Goal: Information Seeking & Learning: Learn about a topic

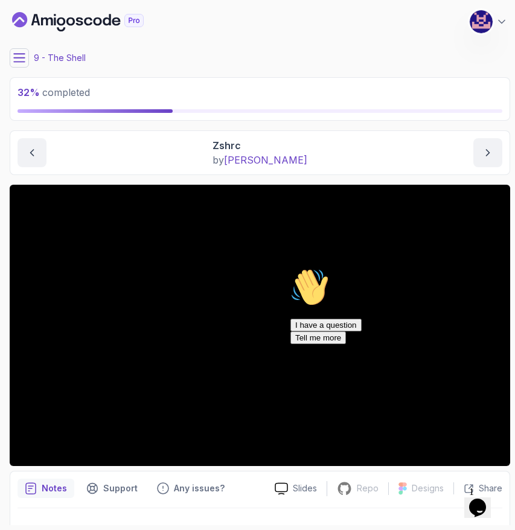
click at [316, 344] on div "I have a question Tell me more" at bounding box center [398, 331] width 217 height 25
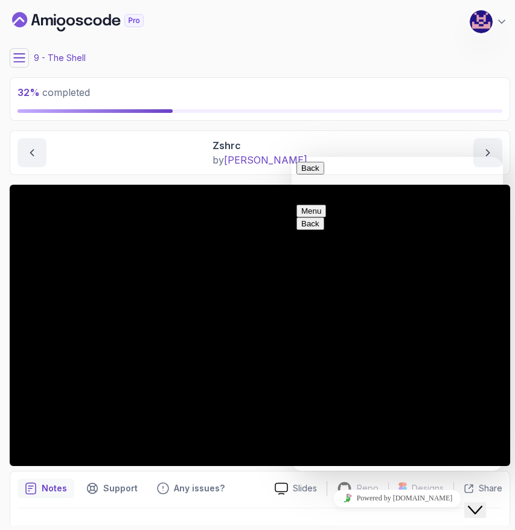
click at [307, 174] on button "Back" at bounding box center [310, 168] width 28 height 13
click at [482, 503] on icon "Close Chat This icon closes the chat window." at bounding box center [475, 510] width 14 height 14
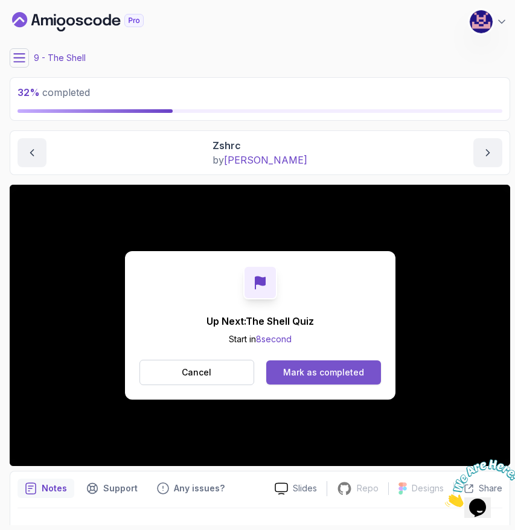
click at [334, 377] on div "Mark as completed" at bounding box center [323, 373] width 81 height 12
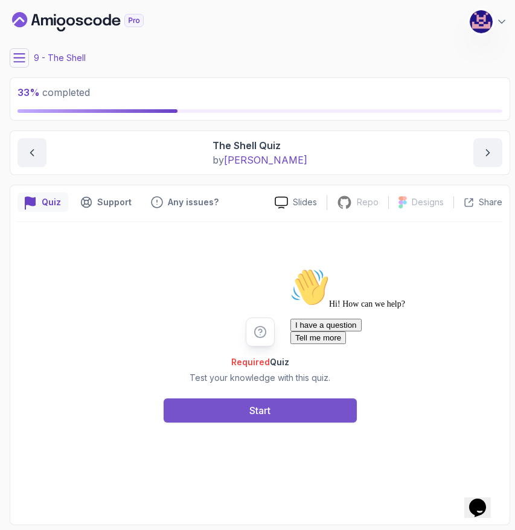
click at [267, 411] on div "Start" at bounding box center [259, 410] width 21 height 14
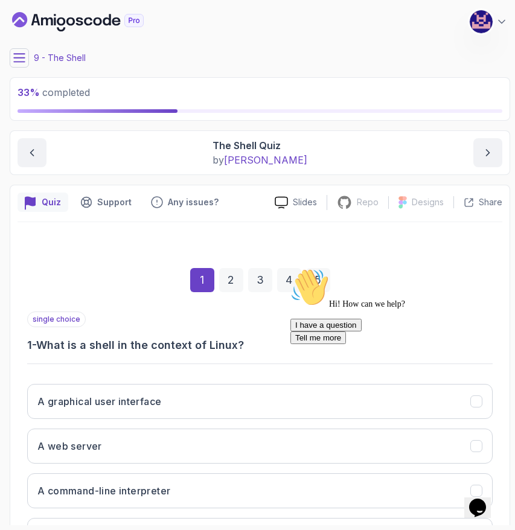
click at [290, 268] on icon "Chat attention grabber" at bounding box center [290, 268] width 0 height 0
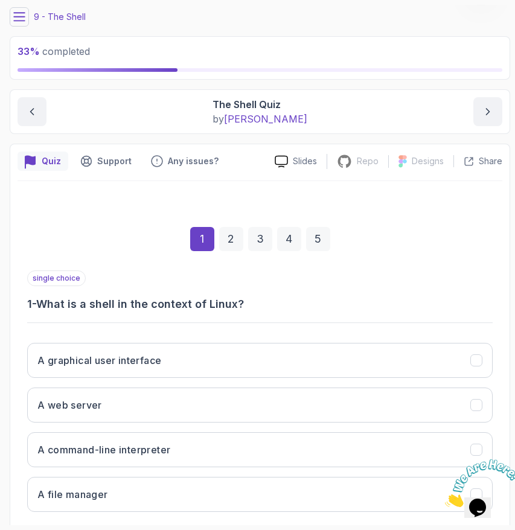
scroll to position [106, 0]
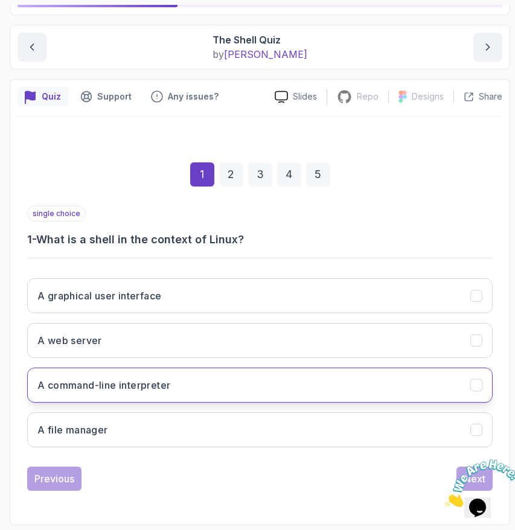
click at [107, 393] on button "A command-line interpreter" at bounding box center [260, 385] width 466 height 35
click at [445, 499] on icon "Close" at bounding box center [445, 504] width 0 height 10
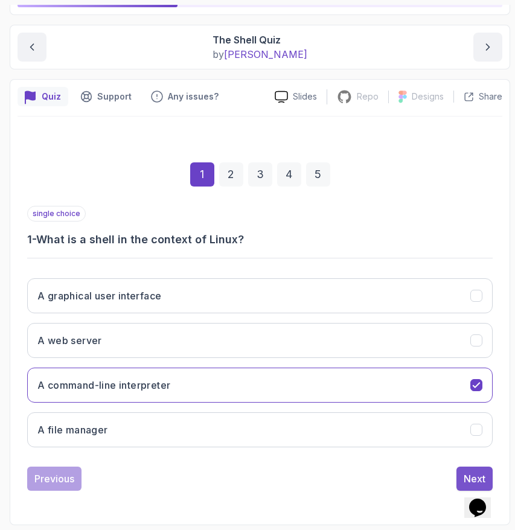
click at [461, 475] on button "Next" at bounding box center [474, 479] width 36 height 24
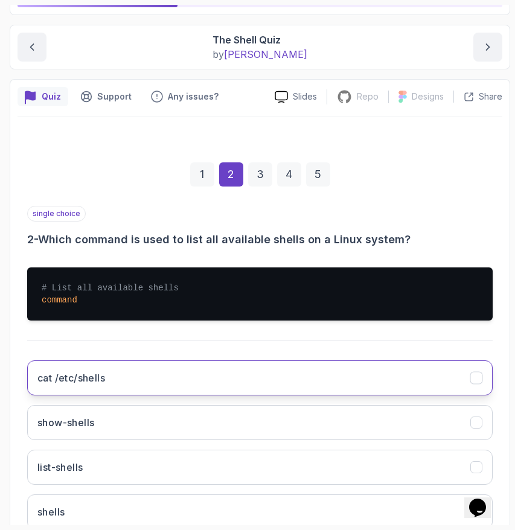
click at [174, 380] on button "cat /etc/shells" at bounding box center [260, 377] width 466 height 35
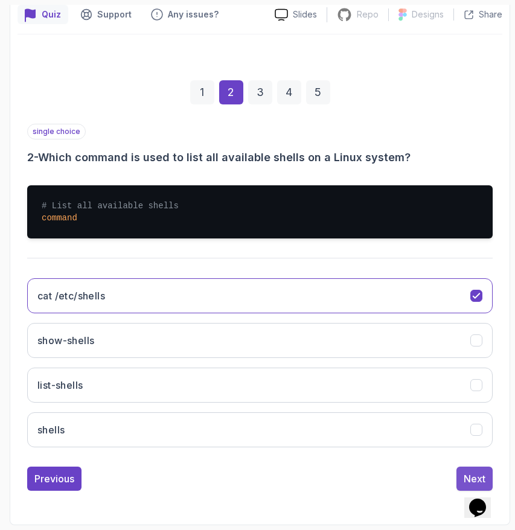
click at [468, 475] on div "Next" at bounding box center [475, 479] width 22 height 14
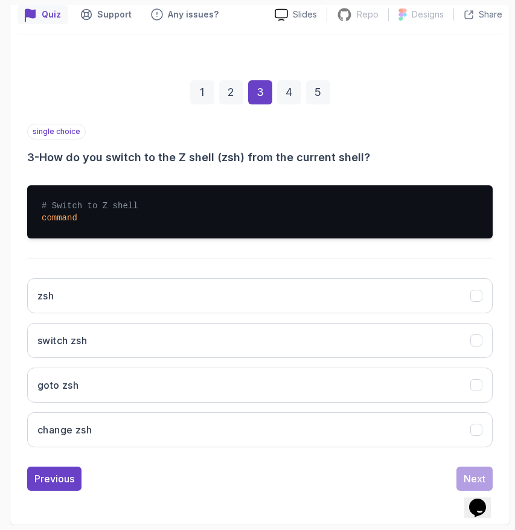
drag, startPoint x: 482, startPoint y: 502, endPoint x: 449, endPoint y: 93, distance: 410.2
click html "Opens Chat This icon Opens the chat window."
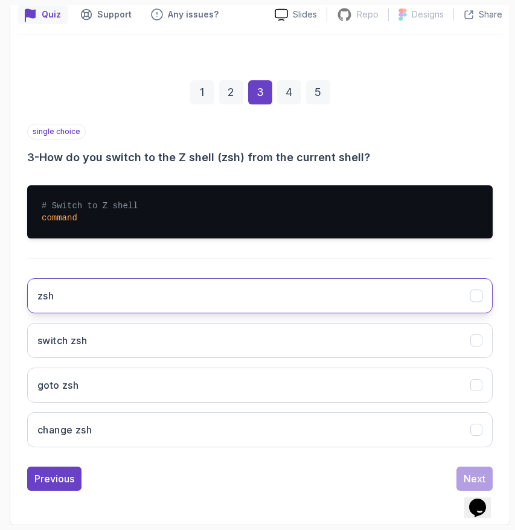
click at [84, 304] on button "zsh" at bounding box center [260, 295] width 466 height 35
click at [459, 477] on button "Next" at bounding box center [474, 479] width 36 height 24
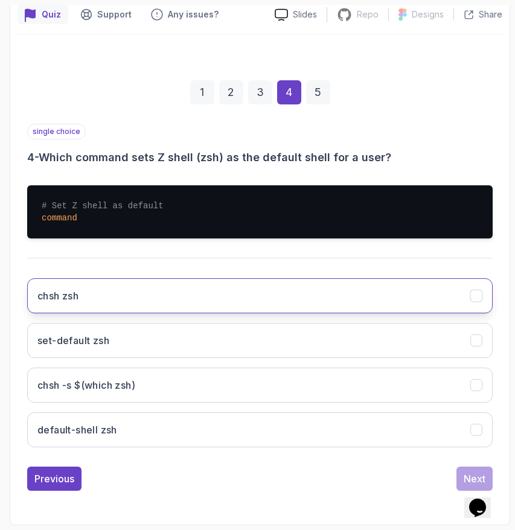
click at [139, 303] on button "chsh zsh" at bounding box center [260, 295] width 466 height 35
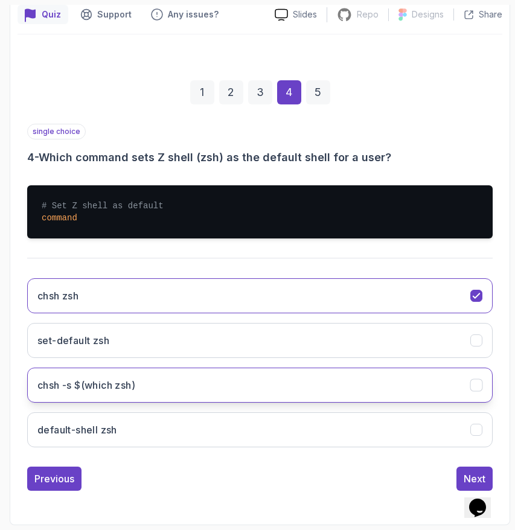
click at [284, 385] on button "chsh -s $(which zsh)" at bounding box center [260, 385] width 466 height 35
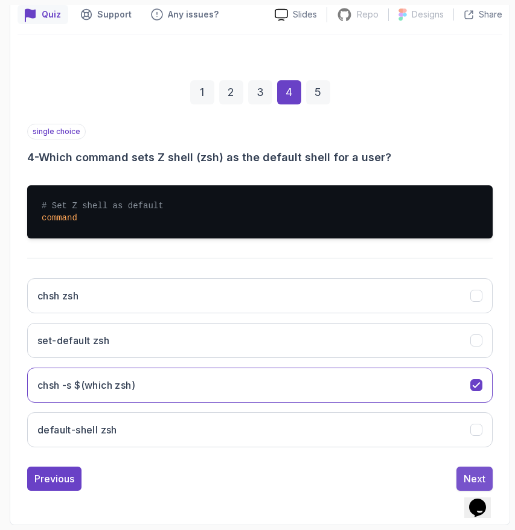
click at [465, 473] on div "Next" at bounding box center [475, 479] width 22 height 14
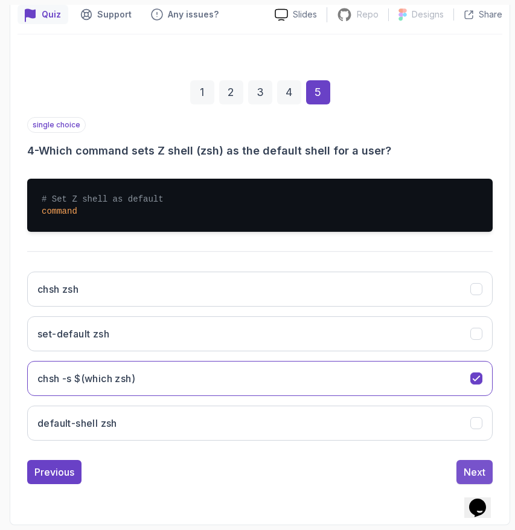
scroll to position [106, 0]
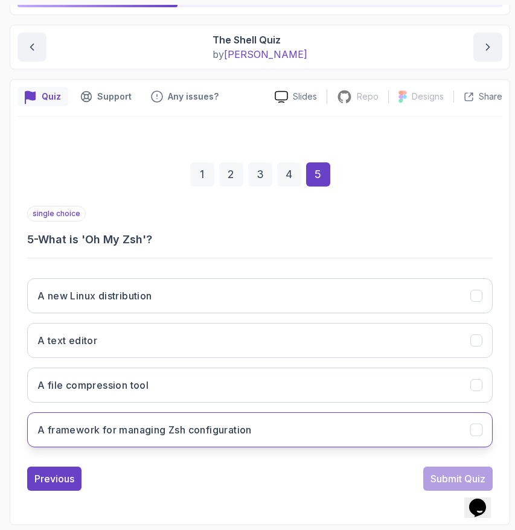
click at [333, 434] on button "A framework for managing Zsh configuration" at bounding box center [260, 429] width 466 height 35
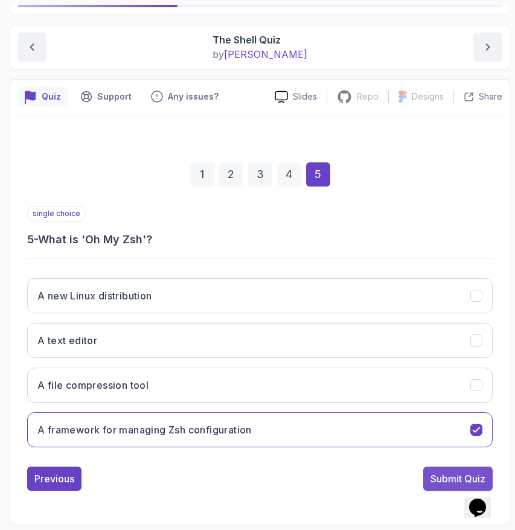
click at [442, 476] on div "Submit Quiz" at bounding box center [458, 479] width 55 height 14
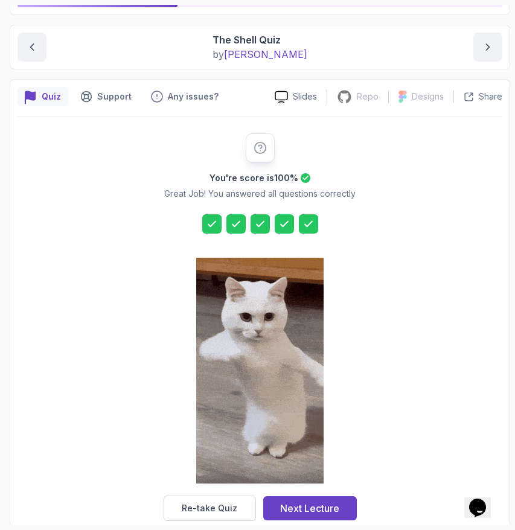
scroll to position [126, 0]
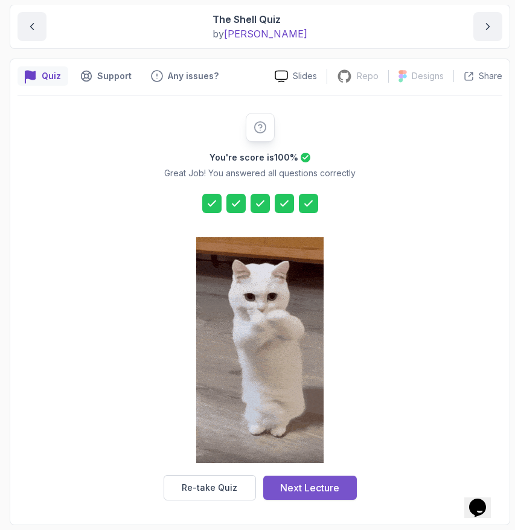
click at [293, 485] on div "Next Lecture" at bounding box center [309, 488] width 59 height 14
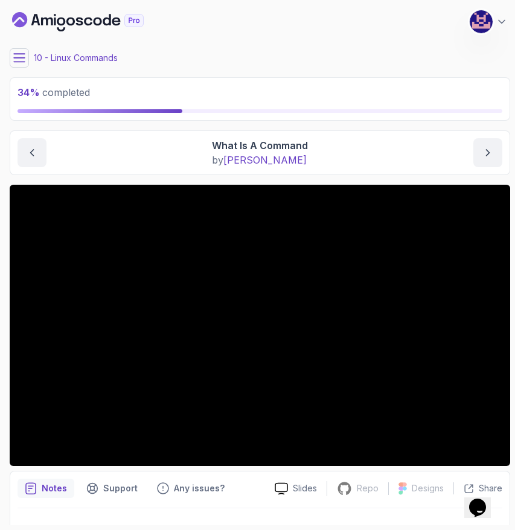
click at [22, 50] on button at bounding box center [19, 57] width 19 height 19
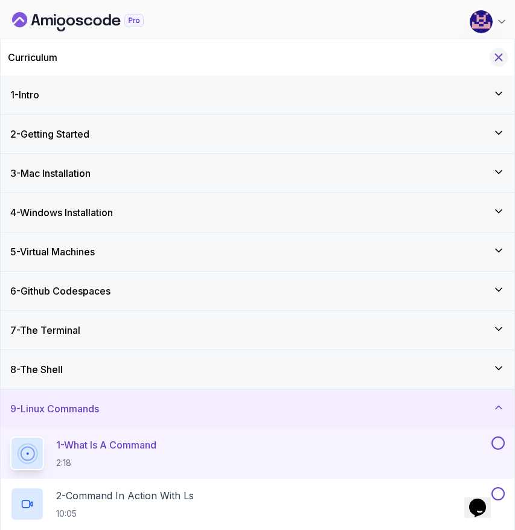
click at [501, 56] on icon "Hide Curriculum for mobile" at bounding box center [498, 57] width 13 height 13
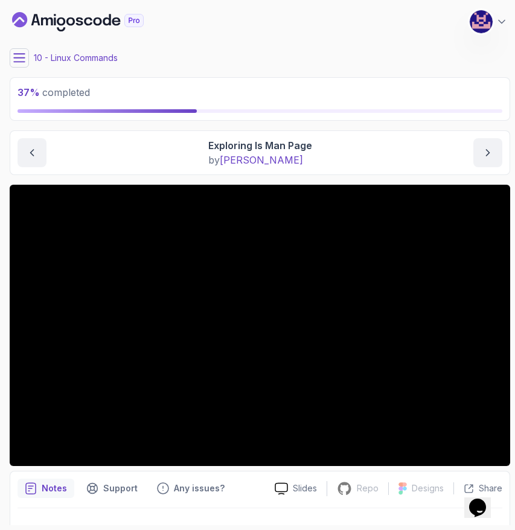
click at [146, 153] on div "Exploring ls Man Page by [PERSON_NAME]" at bounding box center [260, 152] width 485 height 29
click at [10, 62] on button at bounding box center [19, 57] width 19 height 19
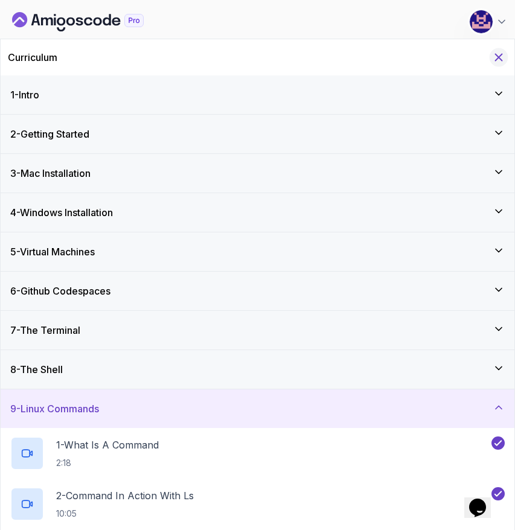
click at [501, 60] on icon "Hide Curriculum for mobile" at bounding box center [499, 57] width 7 height 7
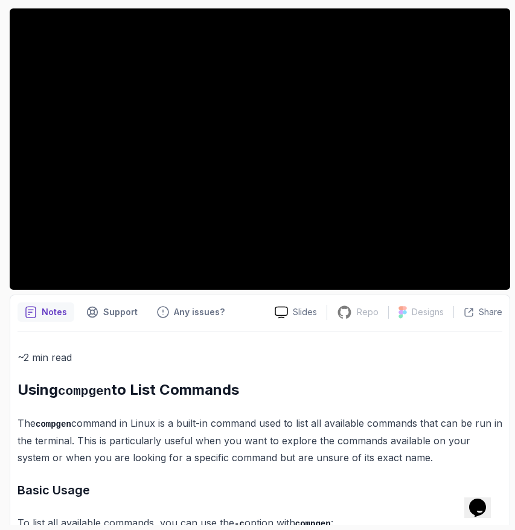
scroll to position [156, 0]
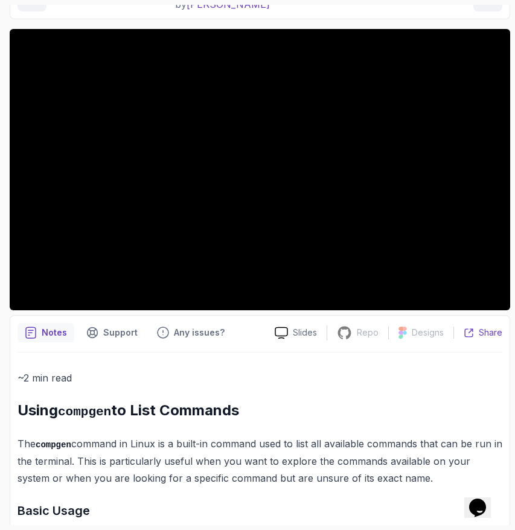
click at [482, 328] on p "Share" at bounding box center [491, 333] width 24 height 12
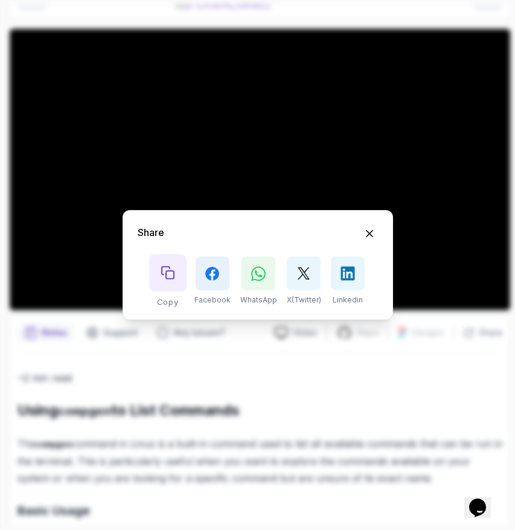
click at [164, 278] on icon "Copy button" at bounding box center [167, 272] width 13 height 13
click at [372, 234] on icon "Hide Share modal" at bounding box center [369, 234] width 13 height 13
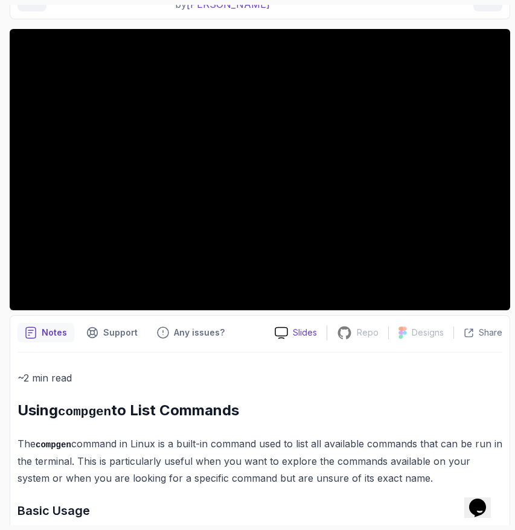
click at [295, 332] on p "Slides" at bounding box center [305, 333] width 24 height 12
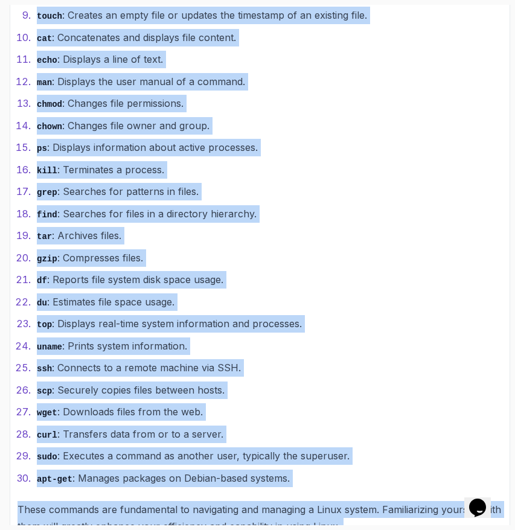
scroll to position [1013, 0]
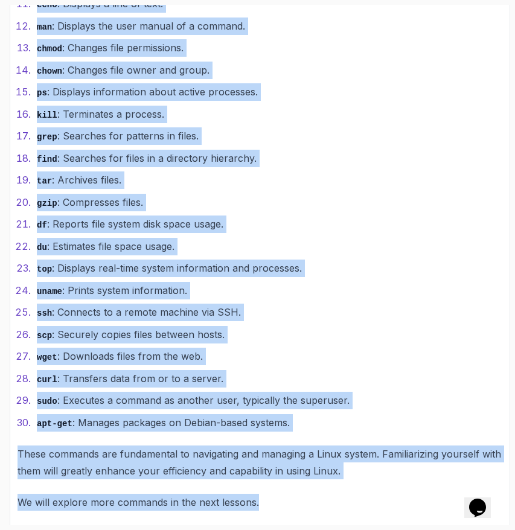
drag, startPoint x: 20, startPoint y: 140, endPoint x: 320, endPoint y: 484, distance: 456.6
click at [320, 484] on div "~2 min read Using compgen to List Commands The compgen command in Linux is a bu…" at bounding box center [260, 12] width 485 height 998
copy div "Using compgen to List Commands The compgen command in Linux is a built-in comma…"
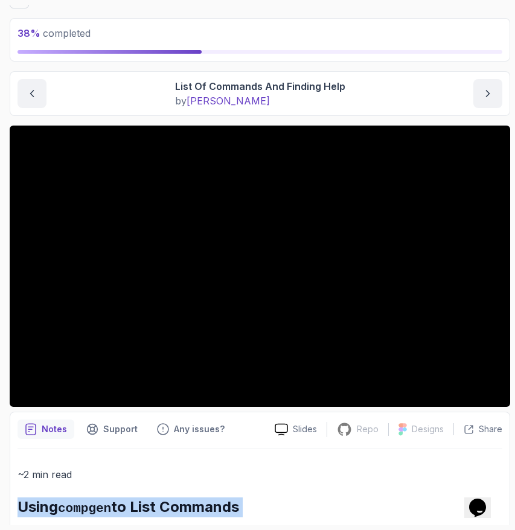
scroll to position [61, 0]
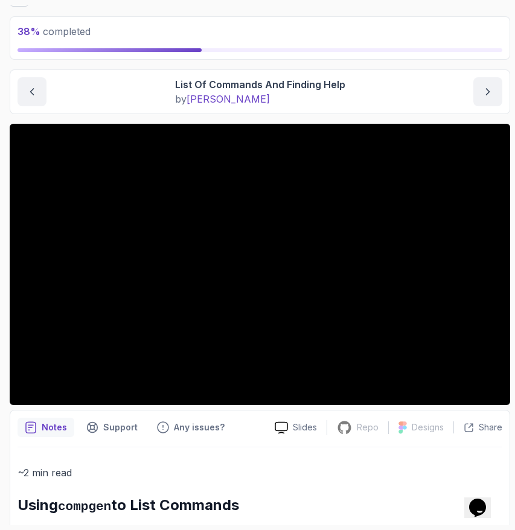
click at [292, 472] on p "~2 min read" at bounding box center [260, 472] width 485 height 17
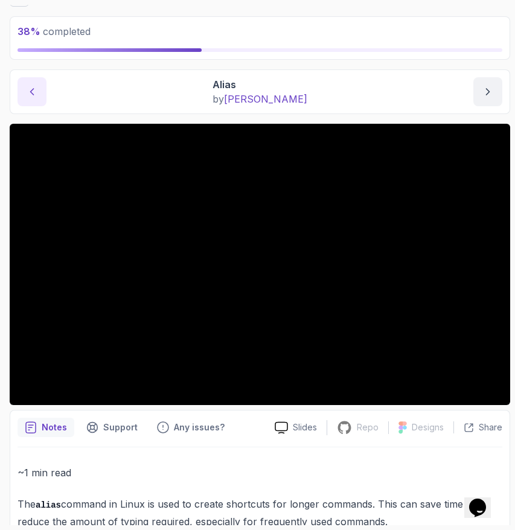
click at [29, 94] on icon "previous content" at bounding box center [32, 92] width 12 height 12
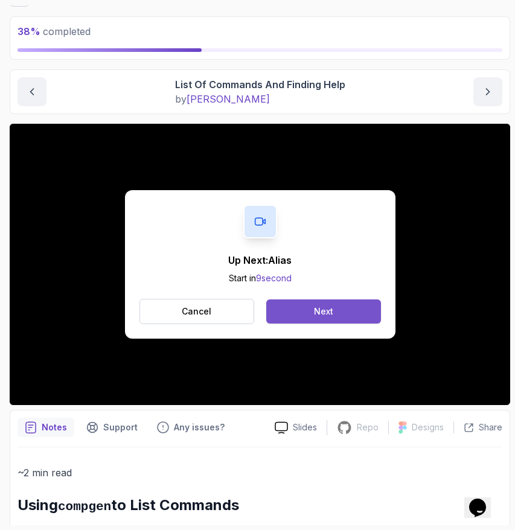
click at [331, 304] on button "Next" at bounding box center [323, 311] width 114 height 24
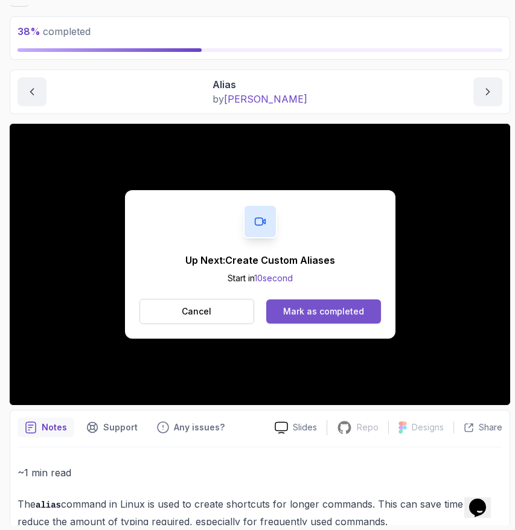
click at [345, 310] on div "Mark as completed" at bounding box center [323, 312] width 81 height 12
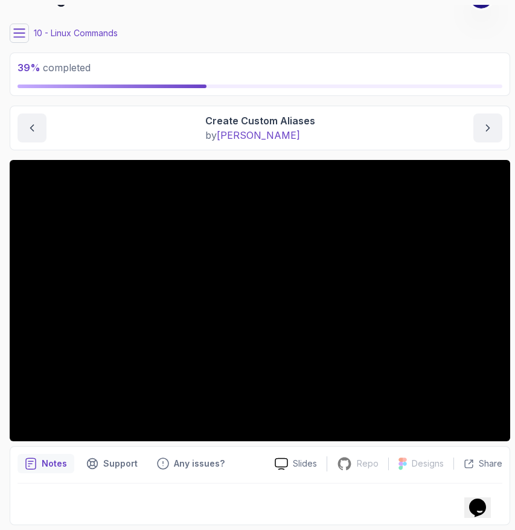
click at [19, 34] on icon at bounding box center [19, 33] width 12 height 12
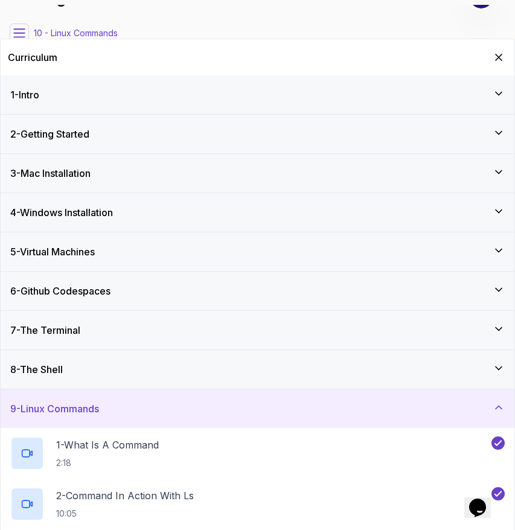
scroll to position [0, 0]
click at [163, 212] on div "4 - Windows Installation" at bounding box center [257, 212] width 495 height 14
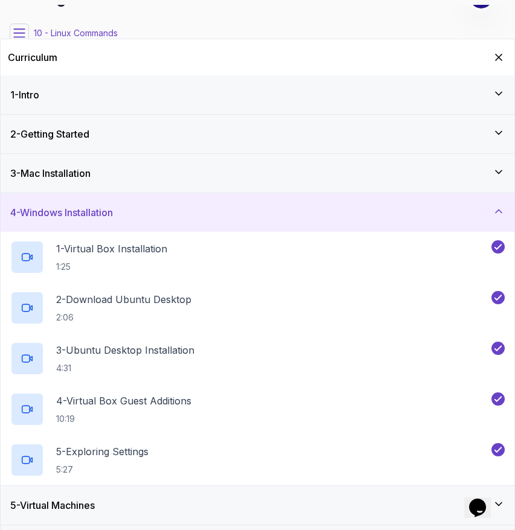
click at [163, 212] on div "4 - Windows Installation" at bounding box center [257, 212] width 495 height 14
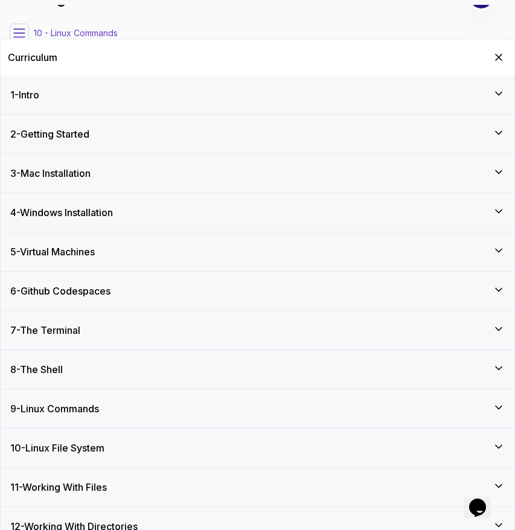
click at [147, 241] on div "5 - Virtual Machines" at bounding box center [258, 251] width 514 height 39
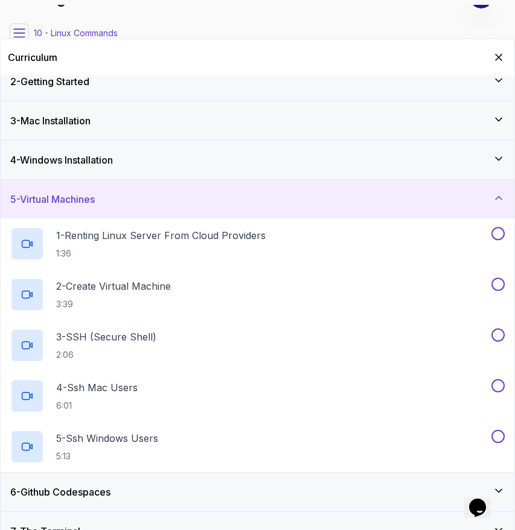
scroll to position [60, 0]
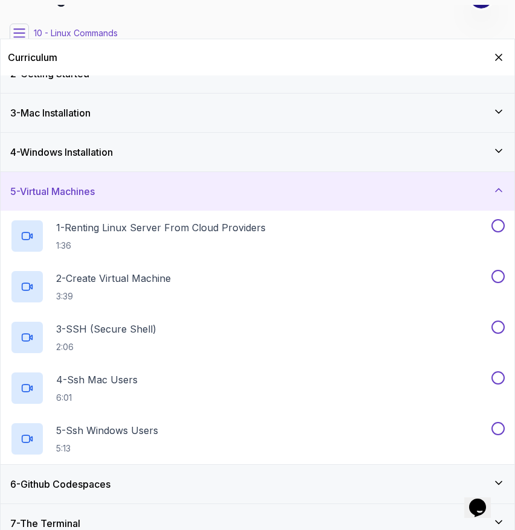
click at [113, 195] on div "5 - Virtual Machines" at bounding box center [257, 191] width 495 height 14
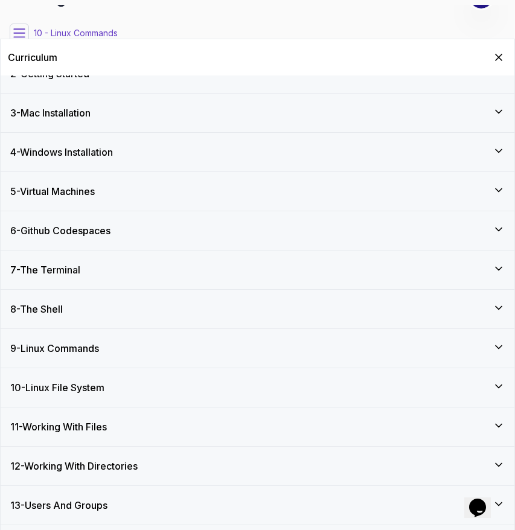
click at [106, 236] on h3 "6 - Github Codespaces" at bounding box center [60, 230] width 100 height 14
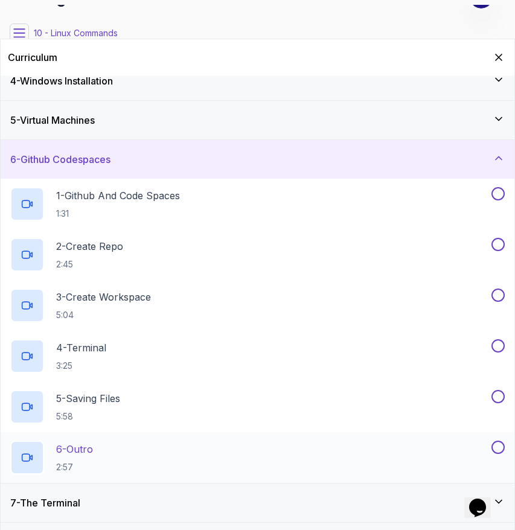
scroll to position [133, 0]
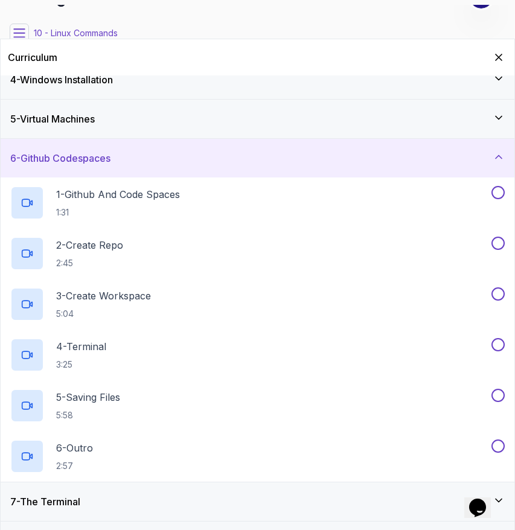
click at [141, 153] on div "6 - Github Codespaces" at bounding box center [257, 158] width 495 height 14
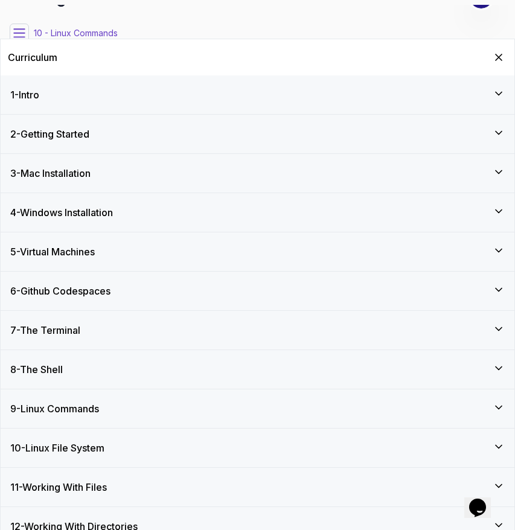
scroll to position [95, 0]
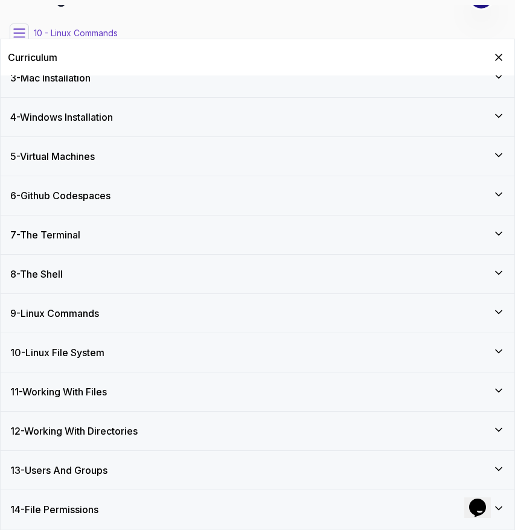
click at [78, 319] on h3 "9 - Linux Commands" at bounding box center [54, 313] width 89 height 14
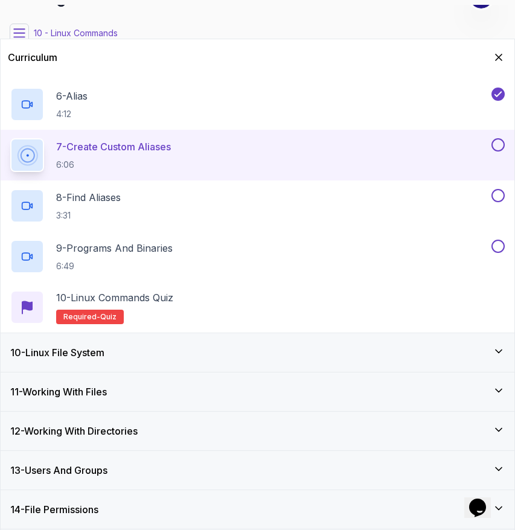
click at [51, 364] on div "10 - Linux File System" at bounding box center [258, 352] width 514 height 39
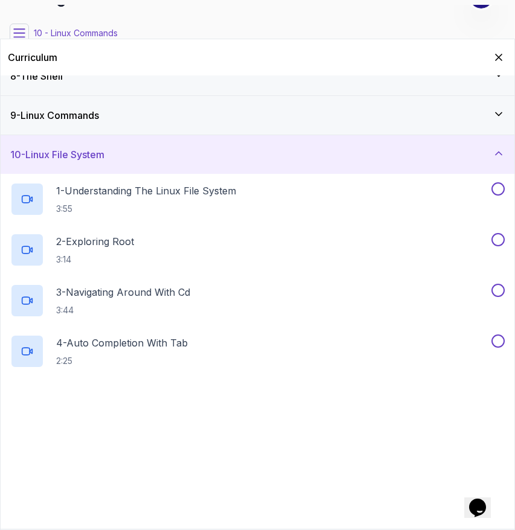
scroll to position [450, 0]
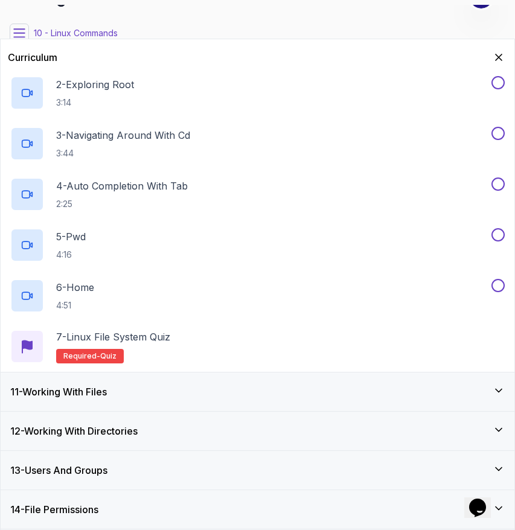
click at [54, 397] on h3 "11 - Working With Files" at bounding box center [58, 392] width 97 height 14
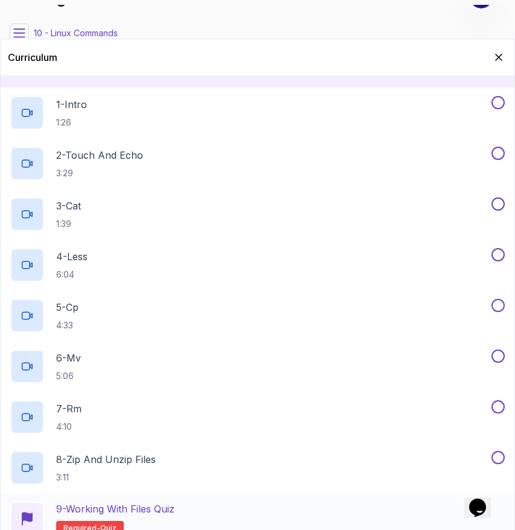
scroll to position [374, 0]
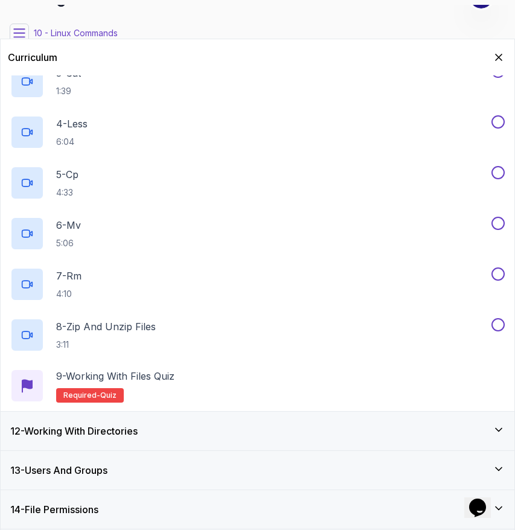
click at [123, 436] on h3 "12 - Working With Directories" at bounding box center [73, 431] width 127 height 14
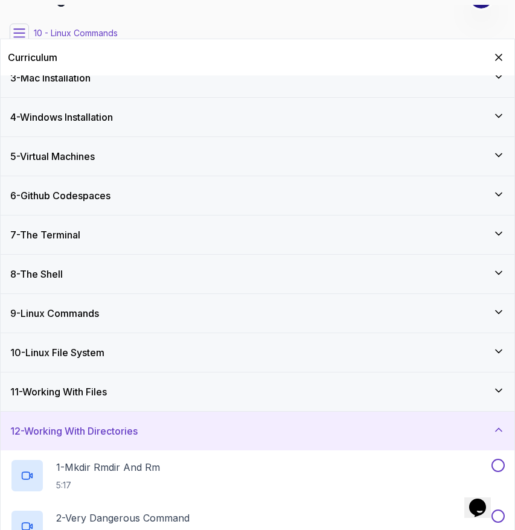
scroll to position [349, 0]
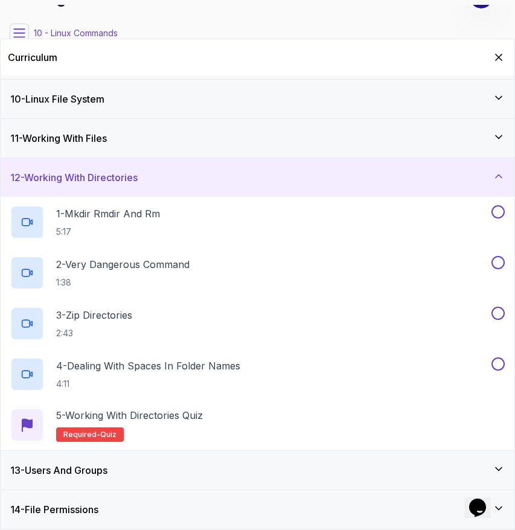
click at [107, 472] on h3 "13 - Users And Groups" at bounding box center [58, 470] width 97 height 14
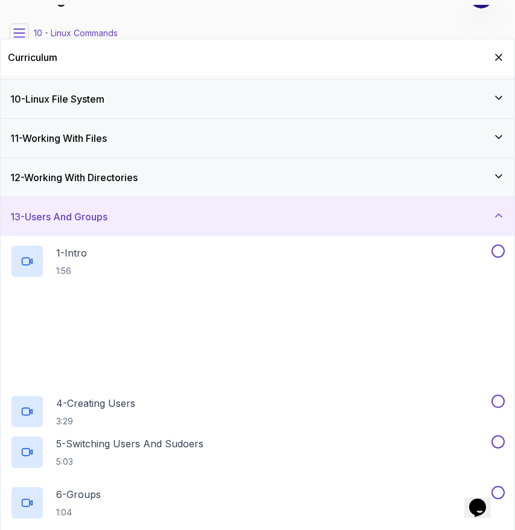
scroll to position [704, 0]
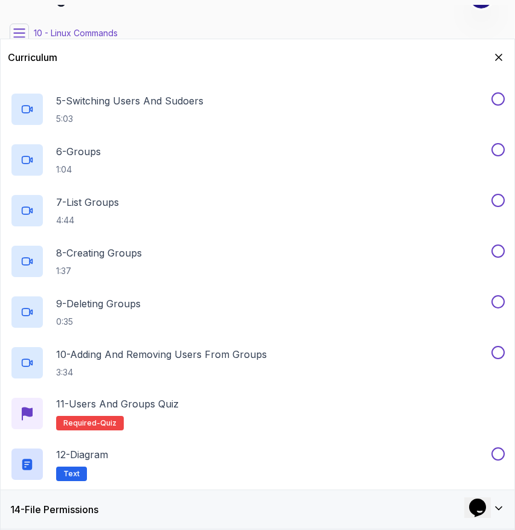
click at [98, 506] on h3 "14 - File Permissions" at bounding box center [54, 509] width 88 height 14
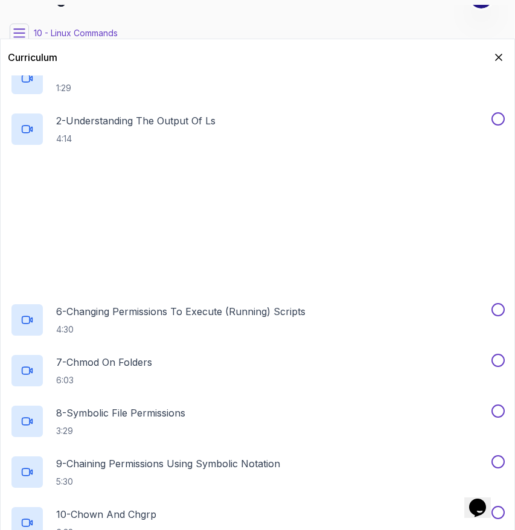
scroll to position [755, 0]
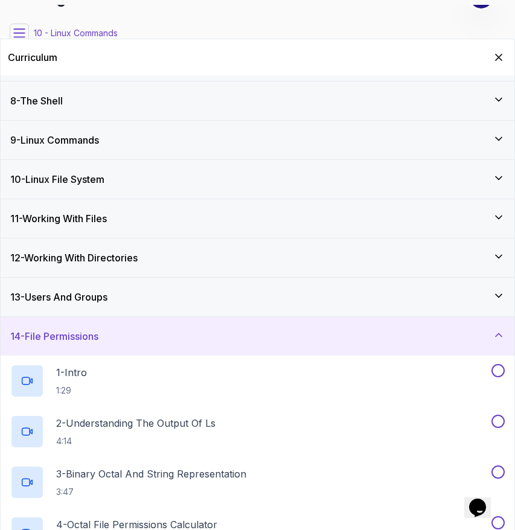
click at [137, 327] on div "14 - File Permissions" at bounding box center [258, 336] width 514 height 39
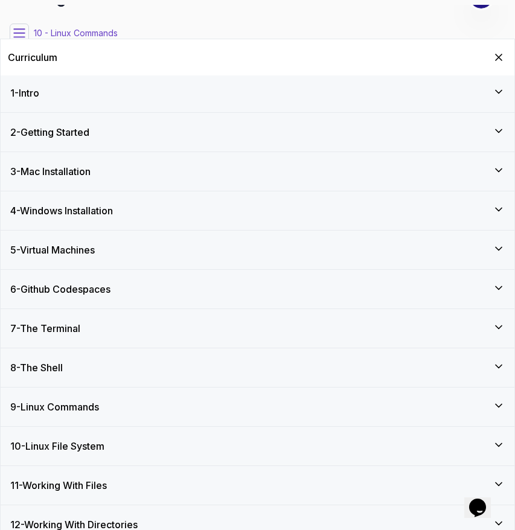
scroll to position [0, 0]
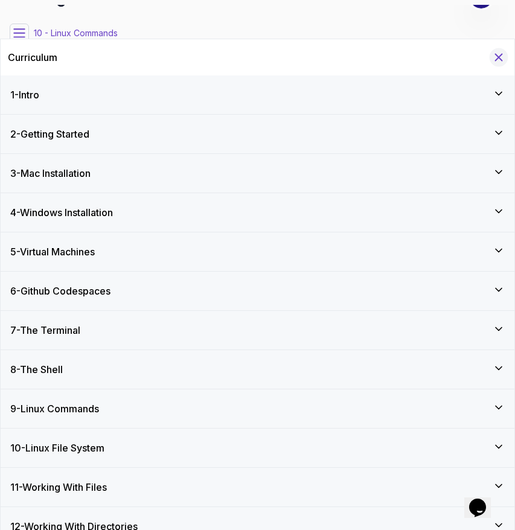
click at [502, 57] on icon "Hide Curriculum for mobile" at bounding box center [498, 57] width 13 height 13
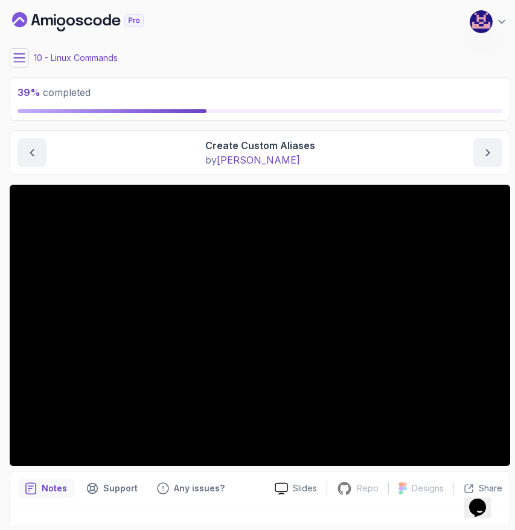
scroll to position [25, 0]
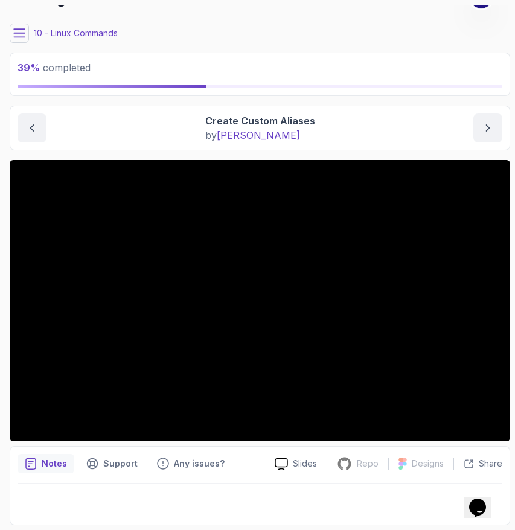
click at [47, 464] on p "Notes" at bounding box center [54, 464] width 25 height 12
click at [358, 98] on main "My Courses Linux Fundamentals 28 Points 1 [PERSON_NAME] Coats Software Engineer…" at bounding box center [260, 265] width 501 height 520
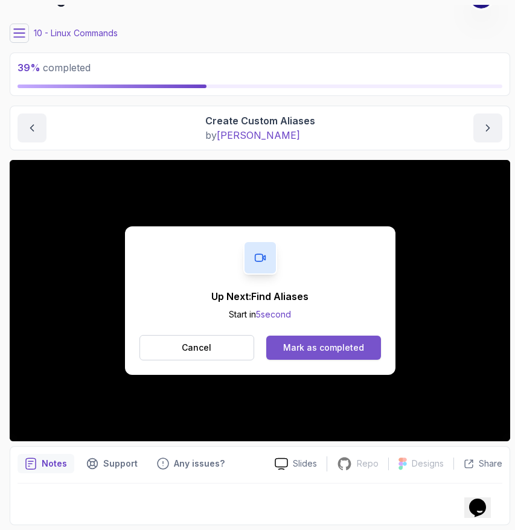
click at [319, 347] on div "Mark as completed" at bounding box center [323, 348] width 81 height 12
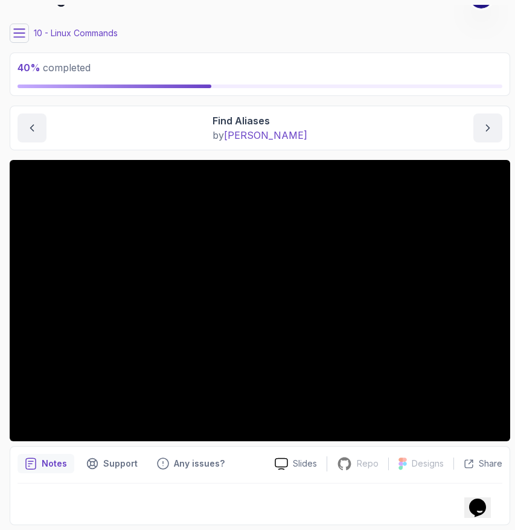
click at [21, 34] on icon at bounding box center [19, 33] width 12 height 12
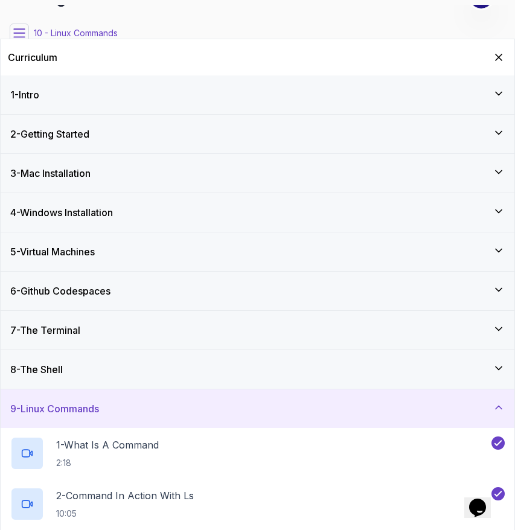
click at [77, 92] on div "1 - Intro" at bounding box center [257, 95] width 495 height 14
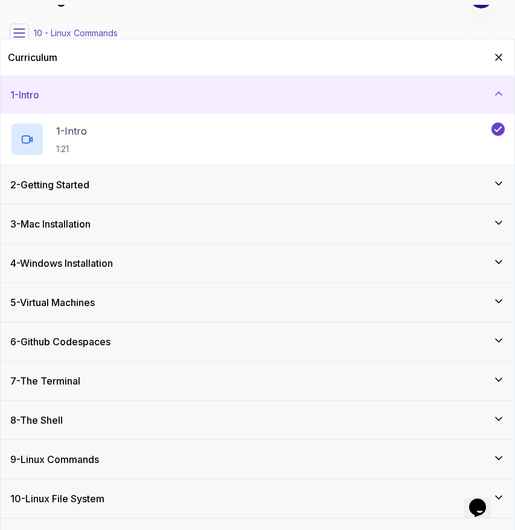
click at [74, 191] on h3 "2 - Getting Started" at bounding box center [49, 185] width 79 height 14
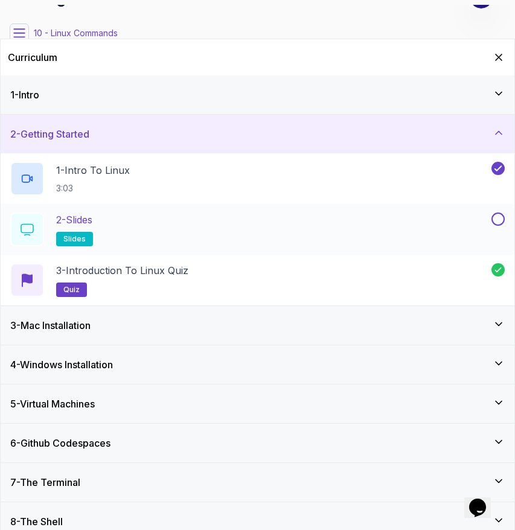
click at [499, 218] on button at bounding box center [497, 219] width 13 height 13
click at [76, 238] on span "slides" at bounding box center [74, 239] width 22 height 10
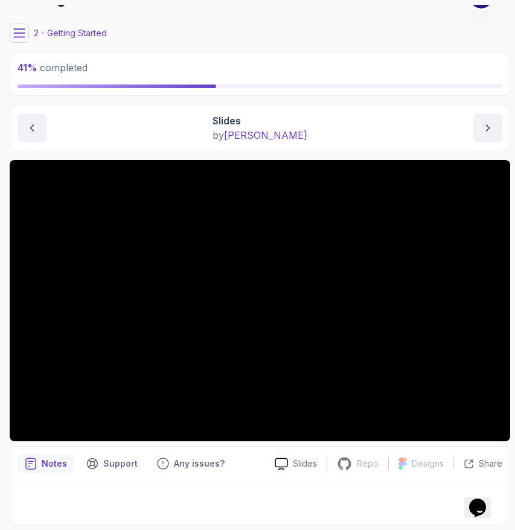
click at [316, 154] on main "My Courses Linux Fundamentals 28 Points 1 [PERSON_NAME] Coats Software Engineer…" at bounding box center [260, 265] width 501 height 520
click at [488, 117] on button "next content" at bounding box center [487, 128] width 29 height 29
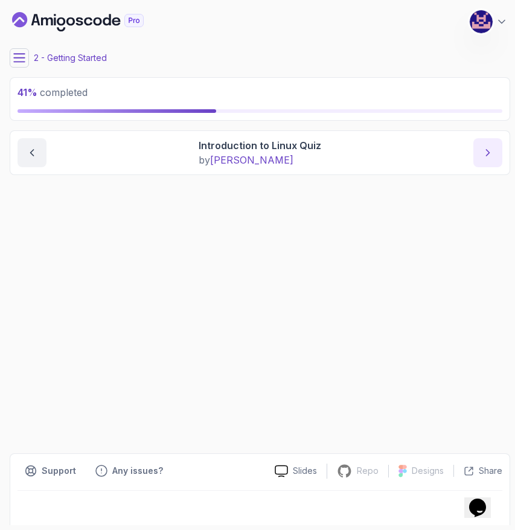
click at [488, 117] on div "41 % completed" at bounding box center [260, 98] width 501 height 43
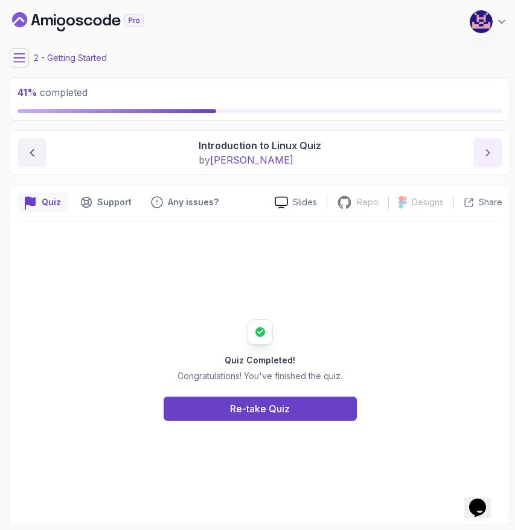
click at [483, 154] on icon "next content" at bounding box center [488, 153] width 12 height 12
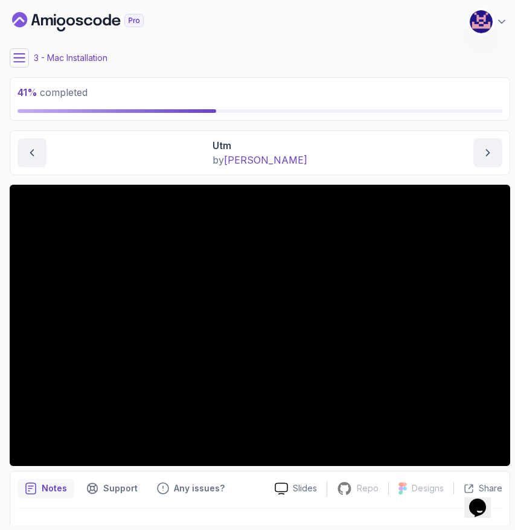
click at [20, 56] on icon at bounding box center [19, 58] width 12 height 12
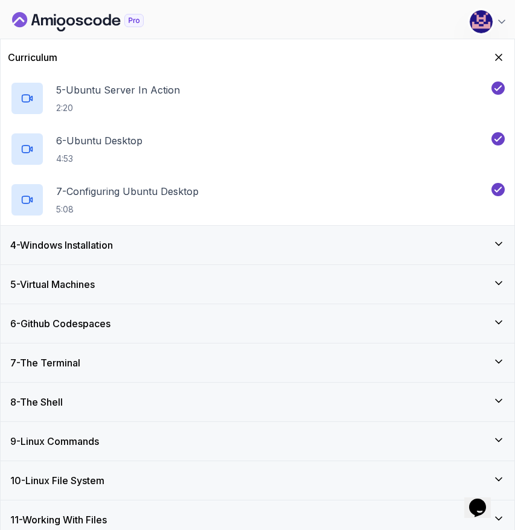
click at [186, 242] on div "4 - Windows Installation" at bounding box center [257, 245] width 495 height 14
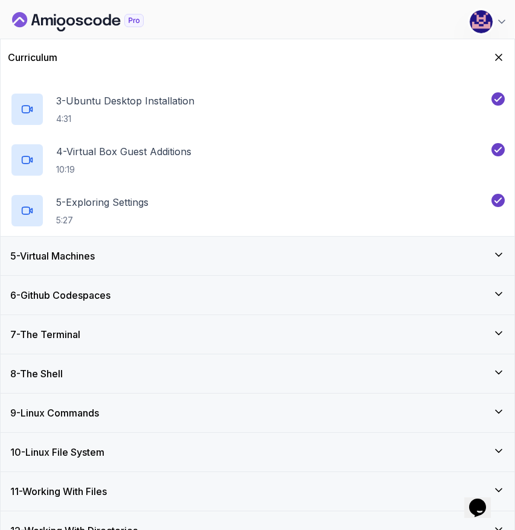
click at [166, 261] on div "5 - Virtual Machines" at bounding box center [257, 256] width 495 height 14
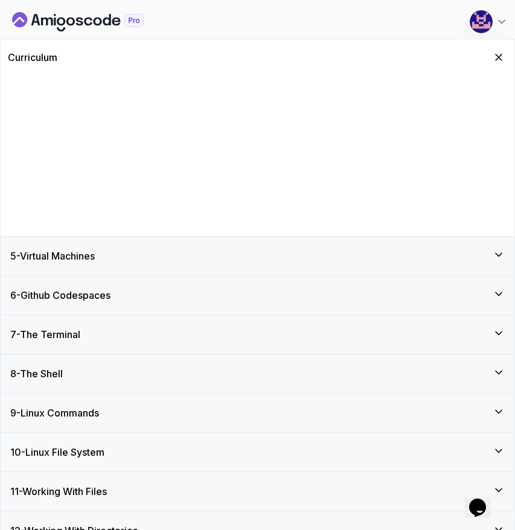
scroll to position [95, 0]
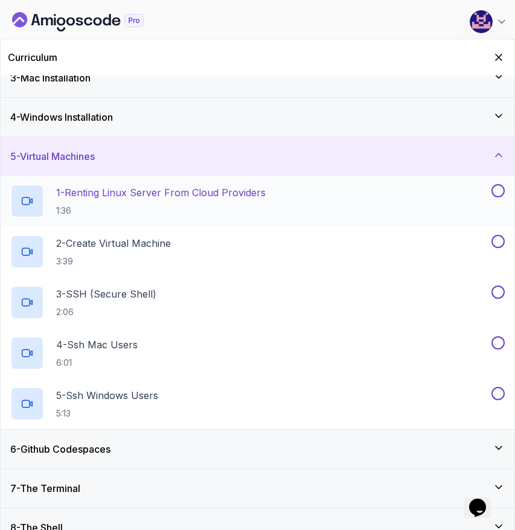
click at [156, 202] on h2 "1 - Renting Linux Server From Cloud Providers 1:36" at bounding box center [161, 200] width 210 height 31
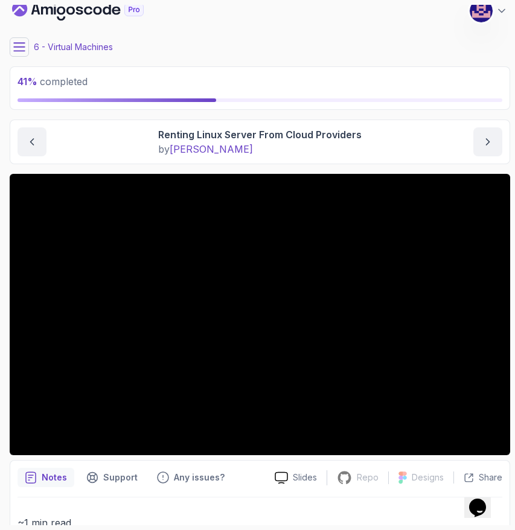
scroll to position [1, 0]
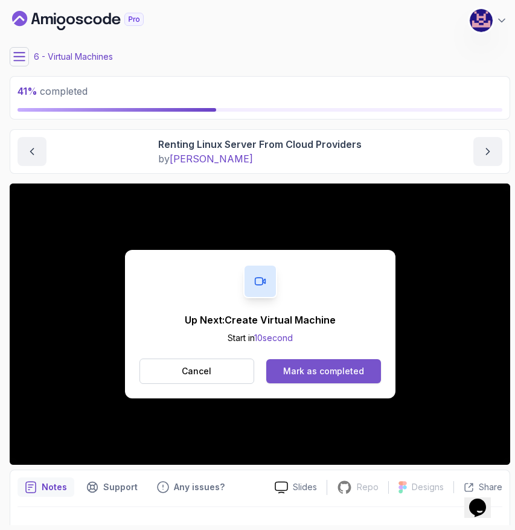
click at [352, 371] on div "Mark as completed" at bounding box center [323, 371] width 81 height 12
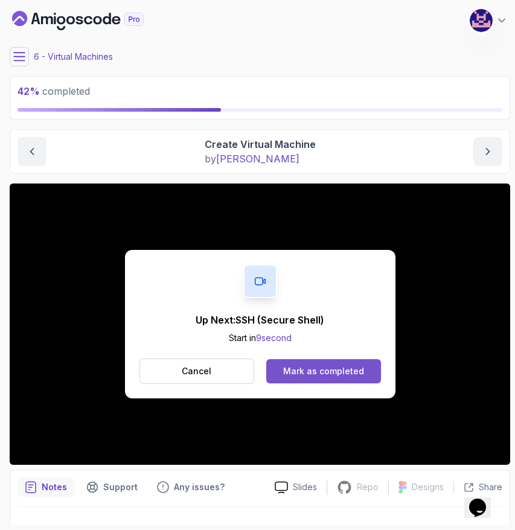
click at [333, 367] on div "Mark as completed" at bounding box center [323, 371] width 81 height 12
click at [326, 372] on div "Mark as completed" at bounding box center [323, 371] width 81 height 12
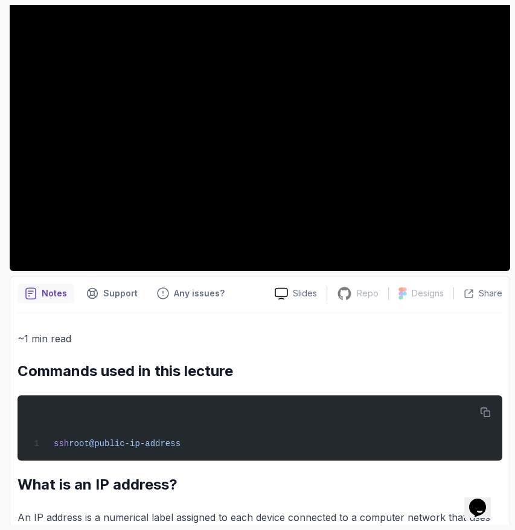
scroll to position [320, 0]
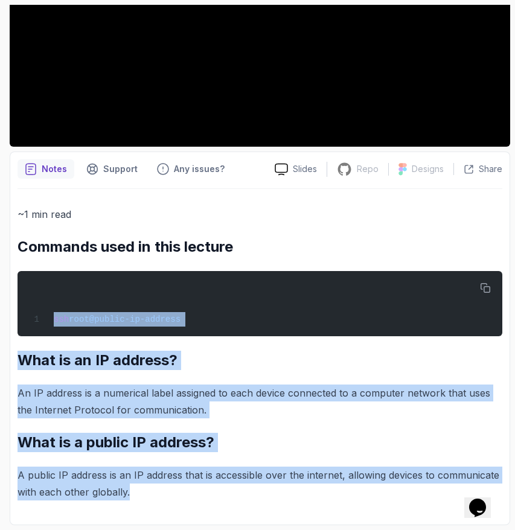
drag, startPoint x: 53, startPoint y: 318, endPoint x: 155, endPoint y: 498, distance: 206.6
click at [155, 498] on div "~1 min read Commands used in this lecture ssh root@public-ip-address What is an…" at bounding box center [260, 353] width 485 height 295
copy div "ssh root@public-ip-address What is an IP address? An IP address is a numerical …"
click at [282, 435] on h2 "What is a public IP address?" at bounding box center [260, 442] width 485 height 19
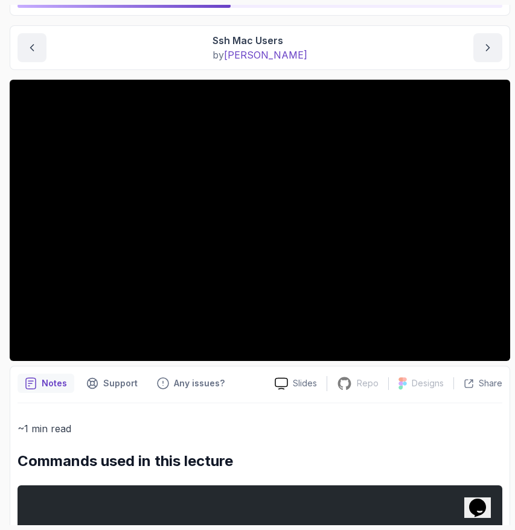
scroll to position [79, 0]
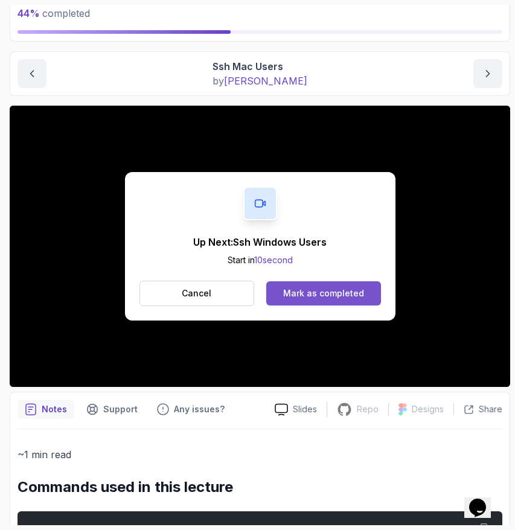
click at [351, 292] on div "Mark as completed" at bounding box center [323, 293] width 81 height 12
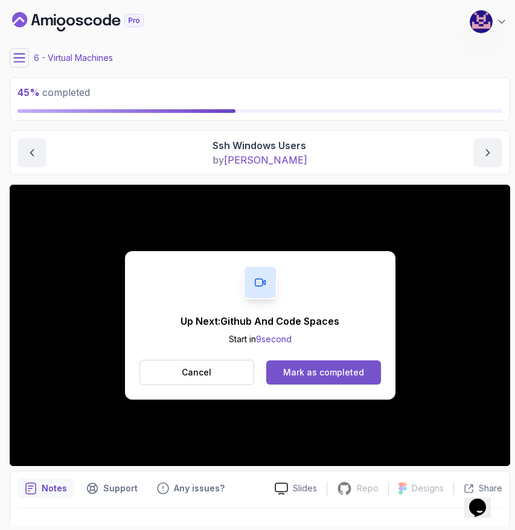
click at [317, 367] on div "Mark as completed" at bounding box center [323, 373] width 81 height 12
click at [349, 363] on button "Mark as completed" at bounding box center [323, 372] width 114 height 24
click at [330, 373] on div "Mark as completed" at bounding box center [323, 373] width 81 height 12
click at [327, 373] on div "Mark as completed" at bounding box center [323, 373] width 81 height 12
click at [337, 373] on div "Mark as completed" at bounding box center [323, 373] width 81 height 12
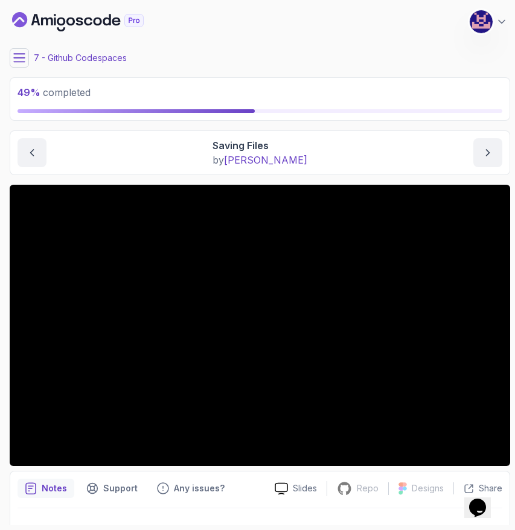
click at [101, 57] on p "7 - Github Codespaces" at bounding box center [80, 58] width 93 height 12
click at [19, 60] on icon at bounding box center [19, 58] width 12 height 12
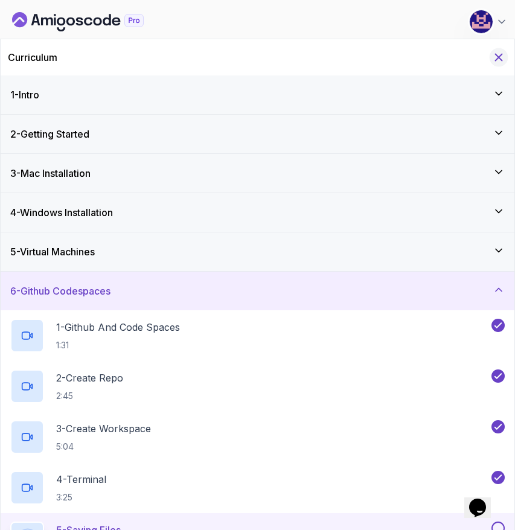
click at [498, 56] on icon "Hide Curriculum for mobile" at bounding box center [498, 57] width 13 height 13
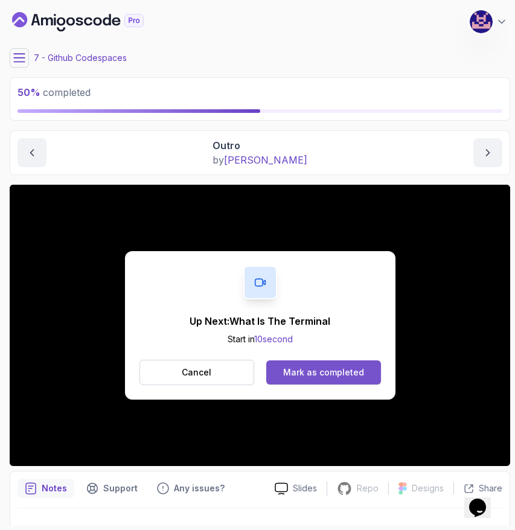
click at [304, 370] on div "Mark as completed" at bounding box center [323, 373] width 81 height 12
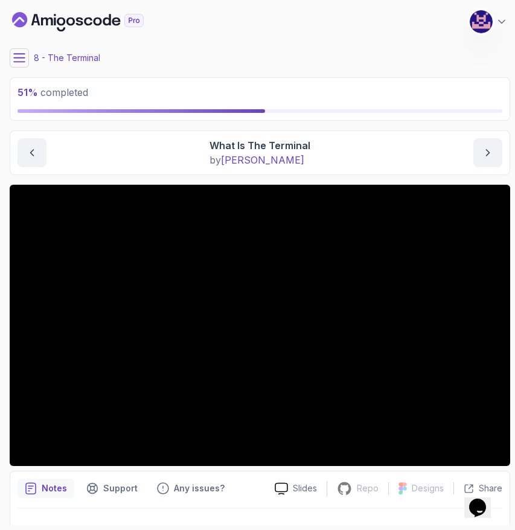
click at [13, 64] on button at bounding box center [19, 57] width 19 height 19
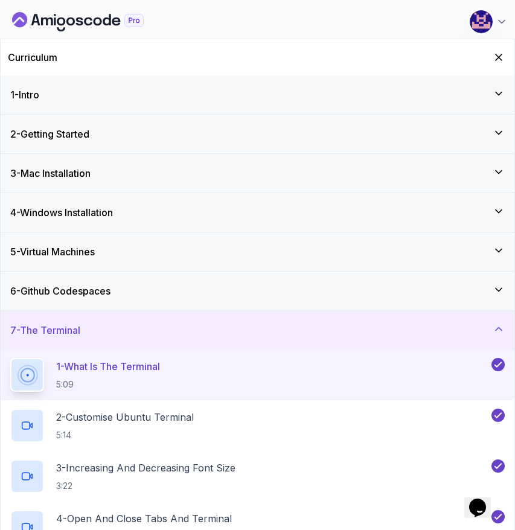
click at [444, 209] on div "4 - Windows Installation" at bounding box center [257, 212] width 495 height 14
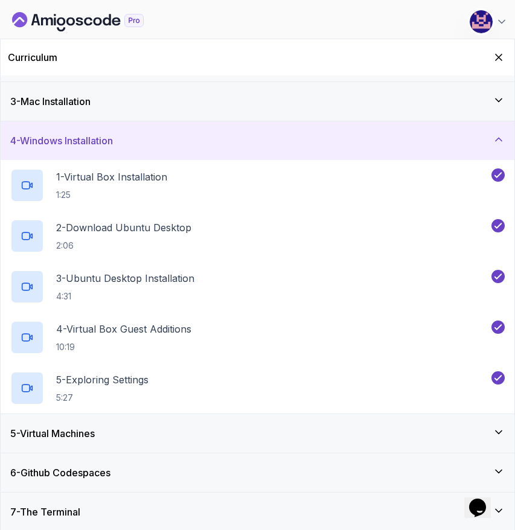
scroll to position [39, 0]
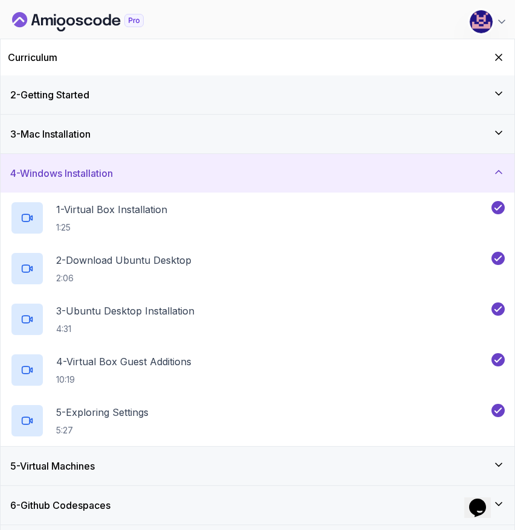
click at [470, 178] on div "4 - Windows Installation" at bounding box center [257, 173] width 495 height 14
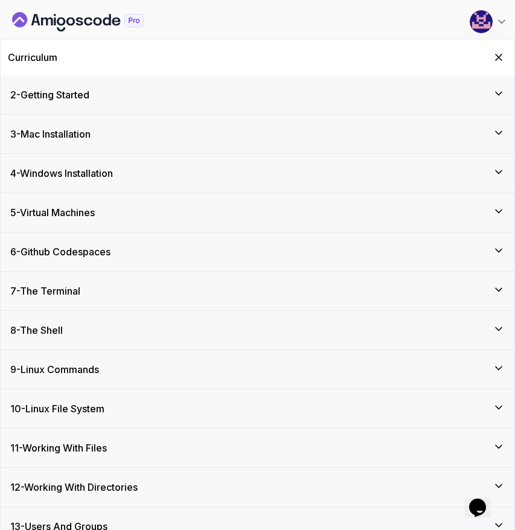
scroll to position [95, 0]
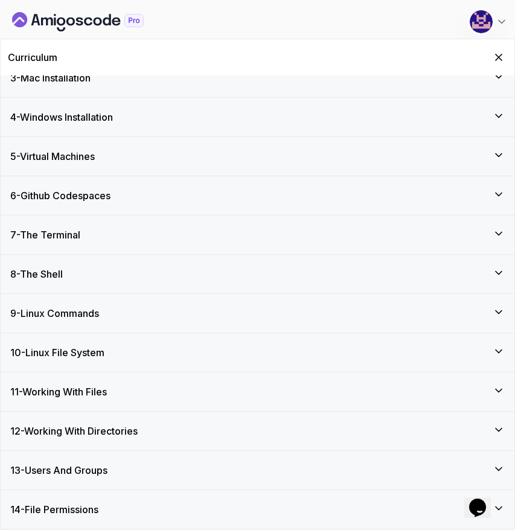
click at [325, 308] on div "9 - Linux Commands" at bounding box center [257, 313] width 495 height 14
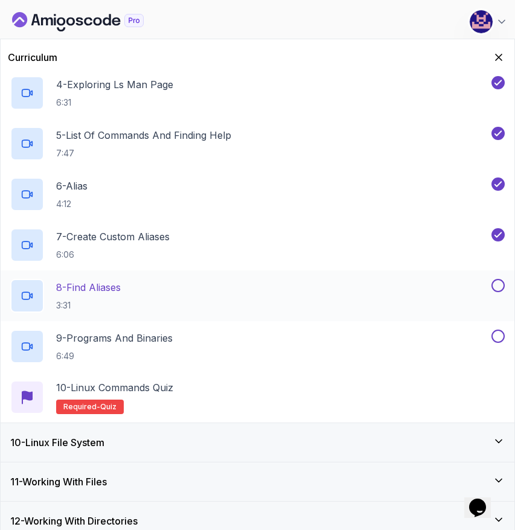
scroll to position [603, 0]
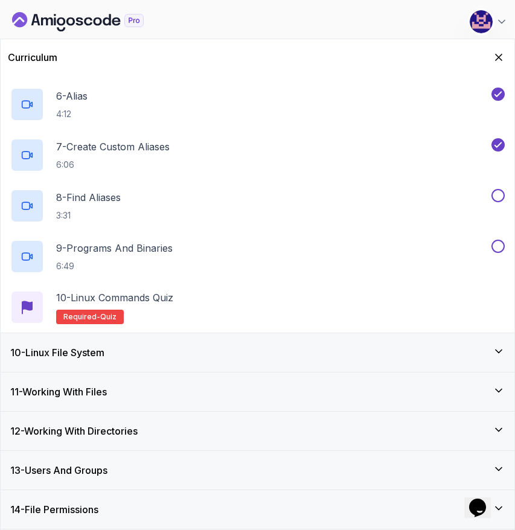
click at [236, 350] on div "10 - Linux File System" at bounding box center [257, 352] width 495 height 14
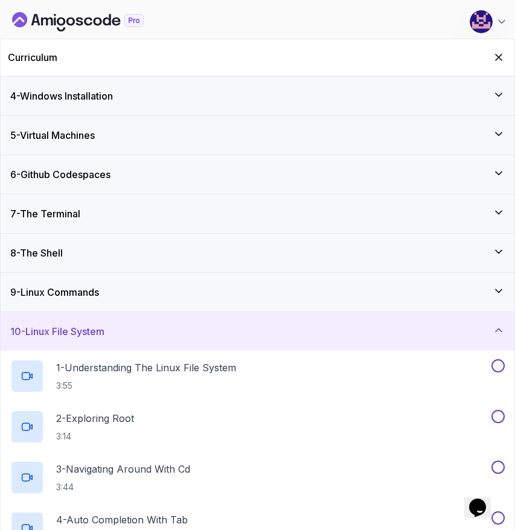
scroll to position [89, 0]
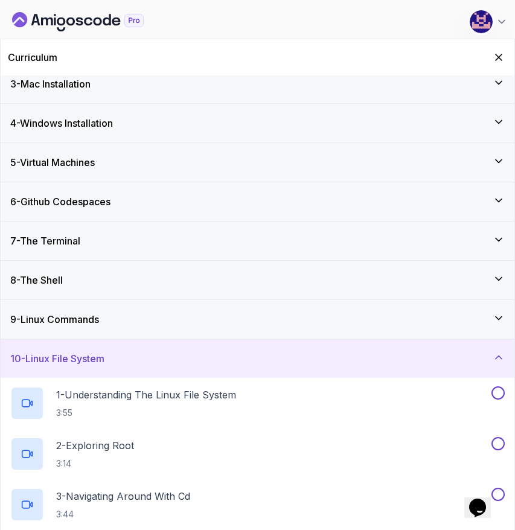
click at [200, 356] on div "10 - Linux File System" at bounding box center [257, 358] width 495 height 14
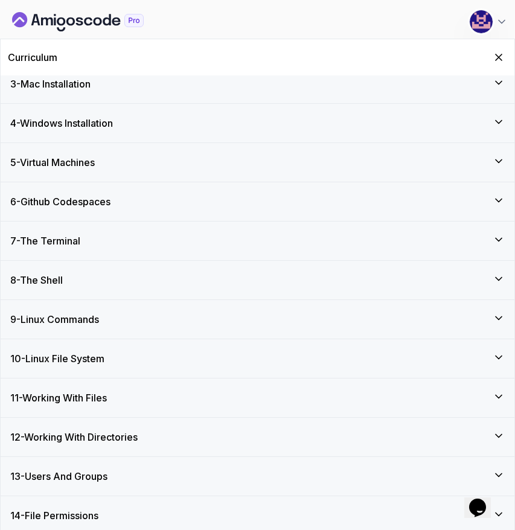
click at [182, 324] on div "9 - Linux Commands" at bounding box center [257, 319] width 495 height 14
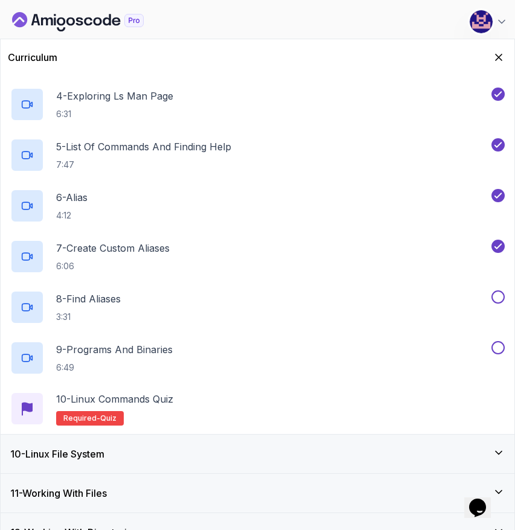
scroll to position [506, 0]
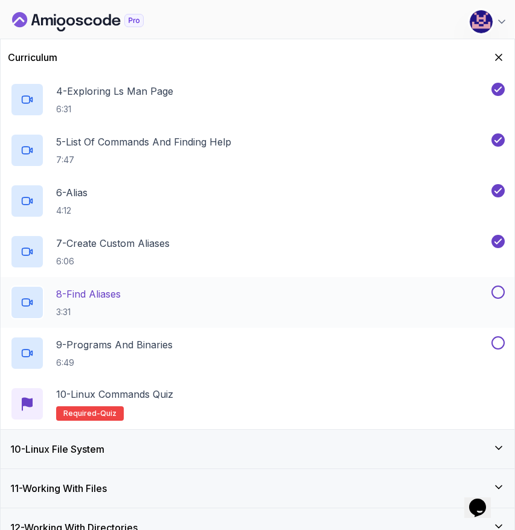
click at [204, 311] on div "8 - Find Aliases 3:31" at bounding box center [249, 303] width 479 height 34
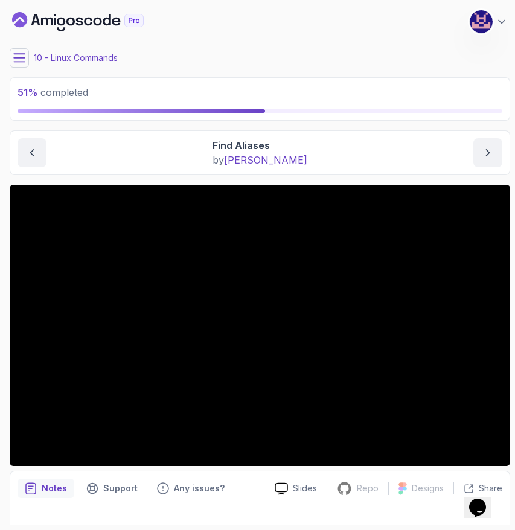
scroll to position [25, 0]
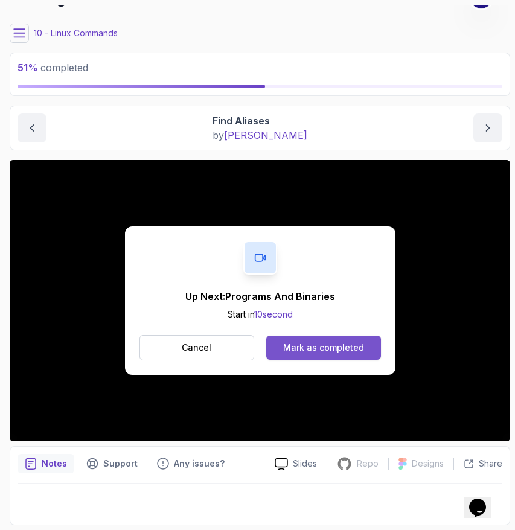
click at [328, 339] on button "Mark as completed" at bounding box center [323, 348] width 114 height 24
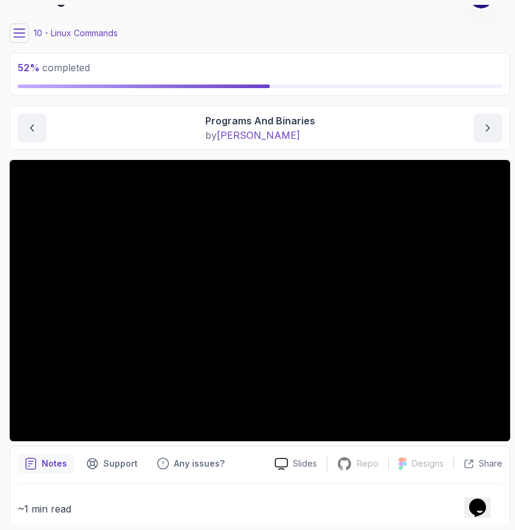
click at [398, 100] on main "My Courses Linux Fundamentals 28 Points 1 [PERSON_NAME] Coats Software Engineer…" at bounding box center [260, 265] width 501 height 520
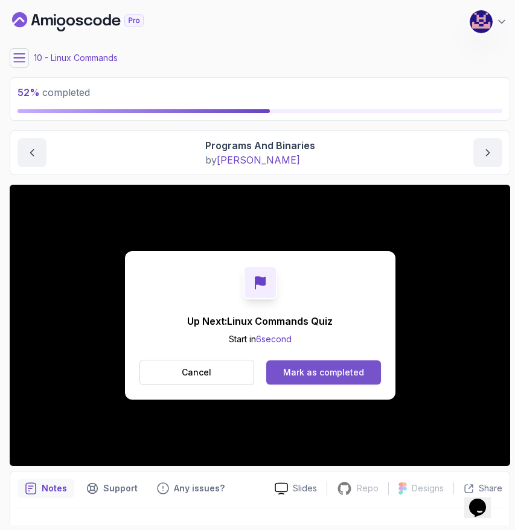
click at [324, 379] on button "Mark as completed" at bounding box center [323, 372] width 114 height 24
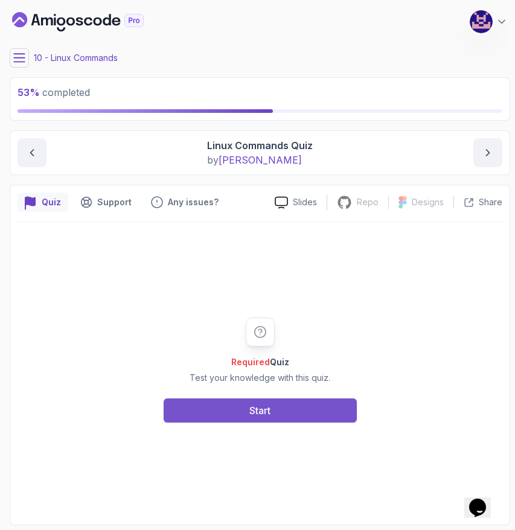
click at [298, 412] on button "Start" at bounding box center [260, 411] width 193 height 24
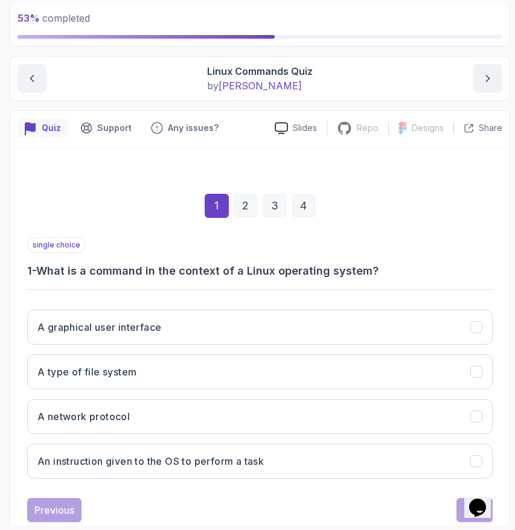
scroll to position [97, 0]
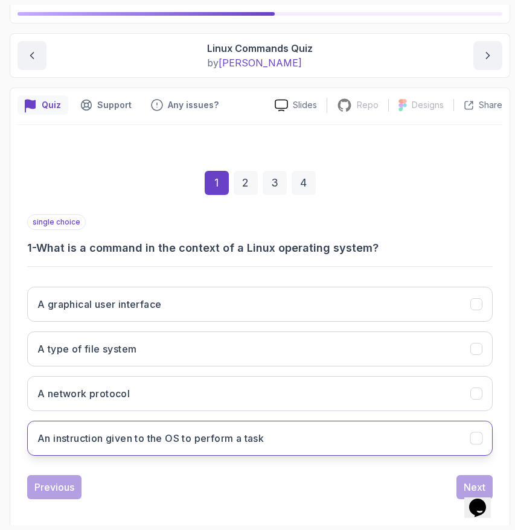
click at [247, 441] on h3 "An instruction given to the OS to perform a task" at bounding box center [150, 438] width 226 height 14
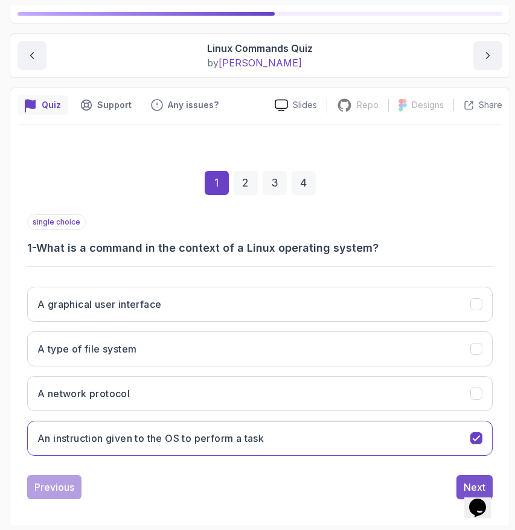
click at [464, 478] on button "Next" at bounding box center [474, 487] width 36 height 24
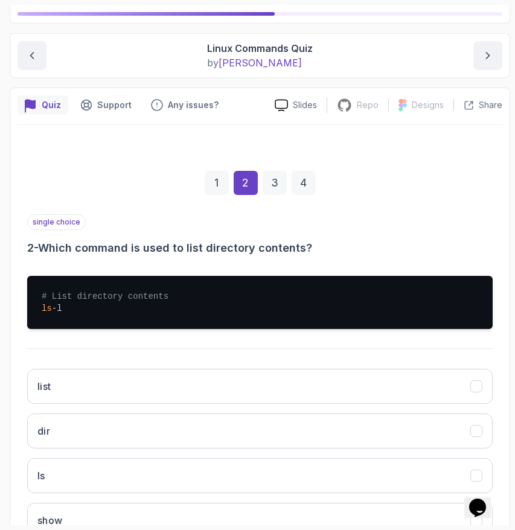
scroll to position [188, 0]
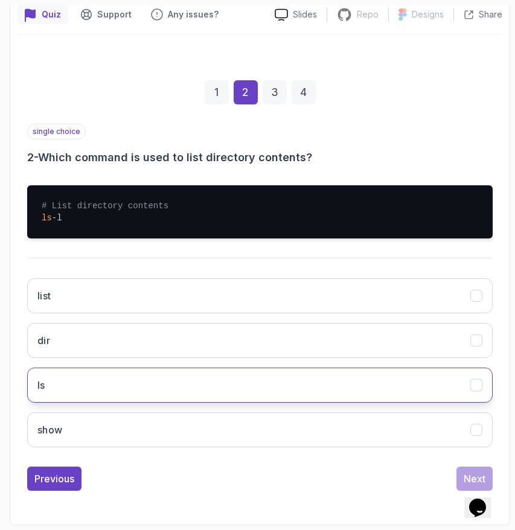
click at [65, 384] on button "ls" at bounding box center [260, 385] width 466 height 35
click at [476, 470] on button "Next" at bounding box center [474, 479] width 36 height 24
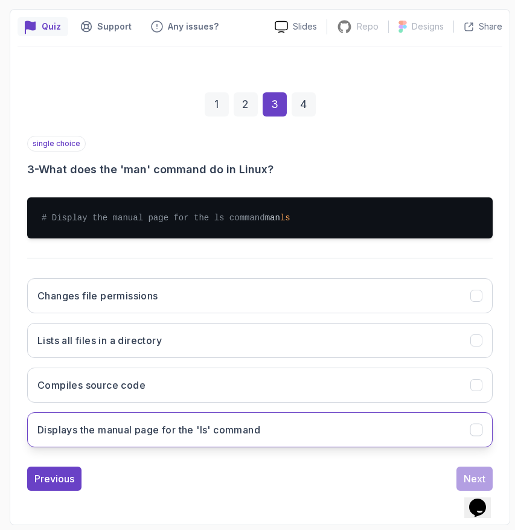
click at [211, 439] on button "Displays the manual page for the 'ls' command" at bounding box center [260, 429] width 466 height 35
click at [471, 471] on button "Next" at bounding box center [474, 479] width 36 height 24
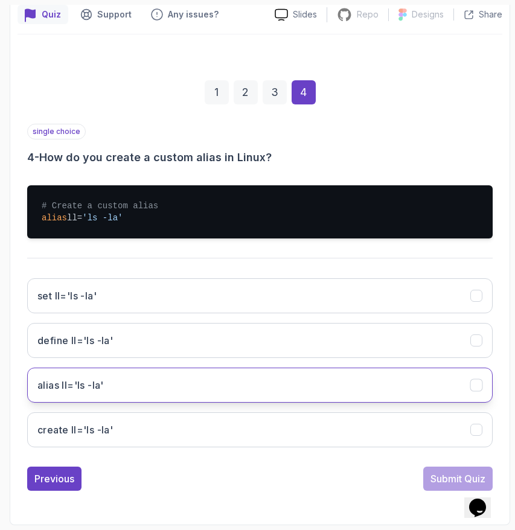
click at [139, 385] on button "alias ll='ls -la'" at bounding box center [260, 385] width 466 height 35
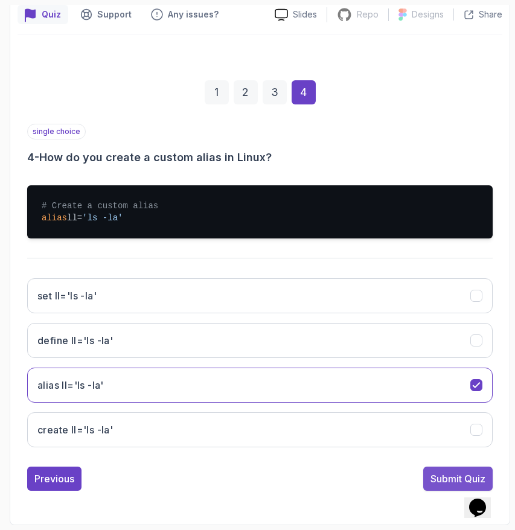
click at [435, 480] on div "Submit Quiz" at bounding box center [458, 479] width 55 height 14
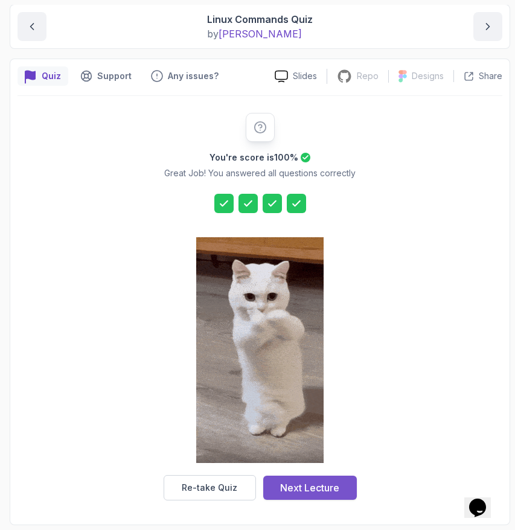
click at [319, 490] on div "Next Lecture" at bounding box center [309, 488] width 59 height 14
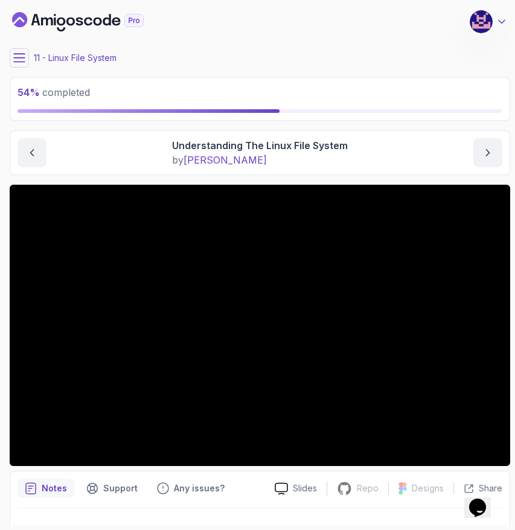
click at [503, 19] on icon at bounding box center [502, 22] width 12 height 12
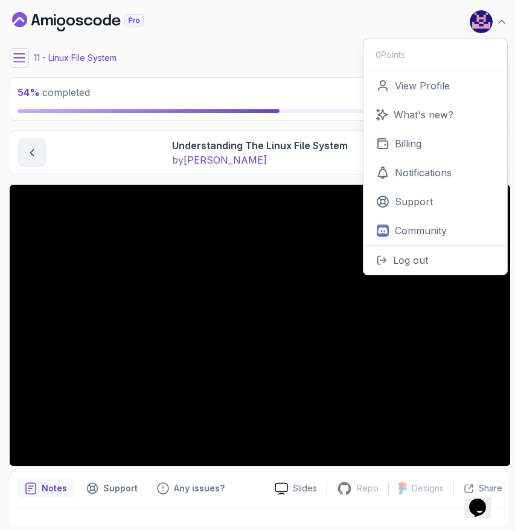
click at [304, 5] on div "My Courses Linux Fundamentals 28 Points 1 [PERSON_NAME] Coats Software Engineer…" at bounding box center [260, 22] width 501 height 34
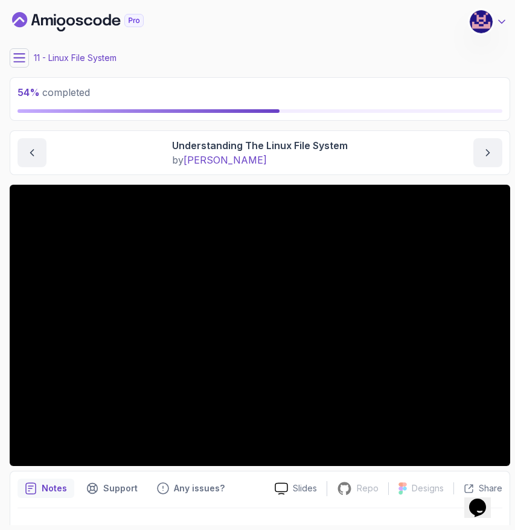
click at [501, 19] on icon at bounding box center [502, 22] width 12 height 12
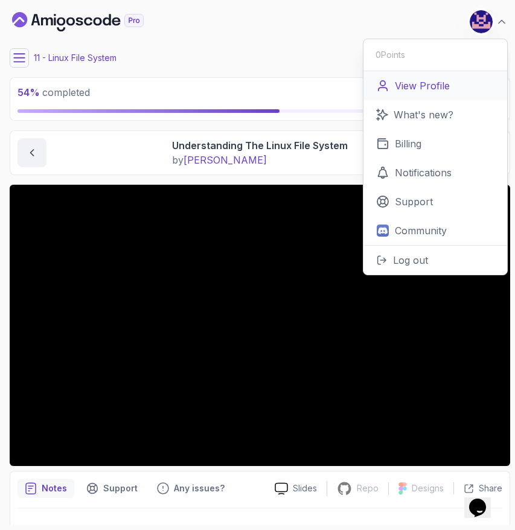
click at [421, 81] on p "View Profile" at bounding box center [422, 85] width 55 height 14
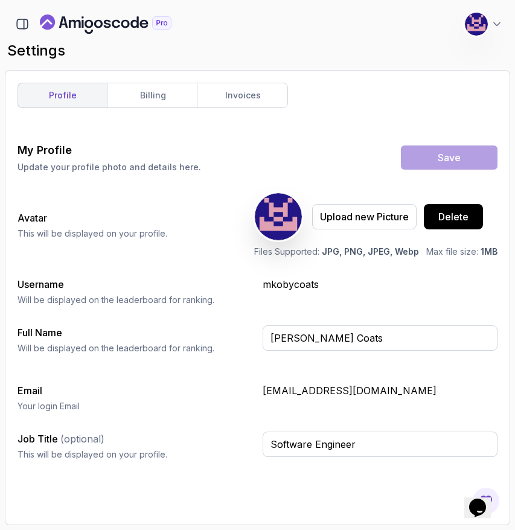
click at [97, 26] on icon "Landing page" at bounding box center [106, 23] width 132 height 19
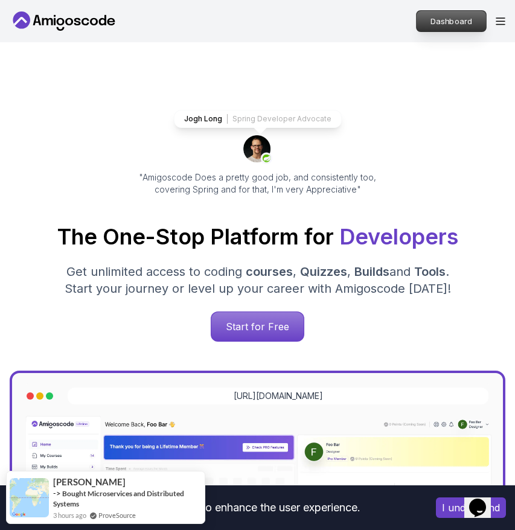
click at [456, 16] on p "Dashboard" at bounding box center [451, 21] width 69 height 21
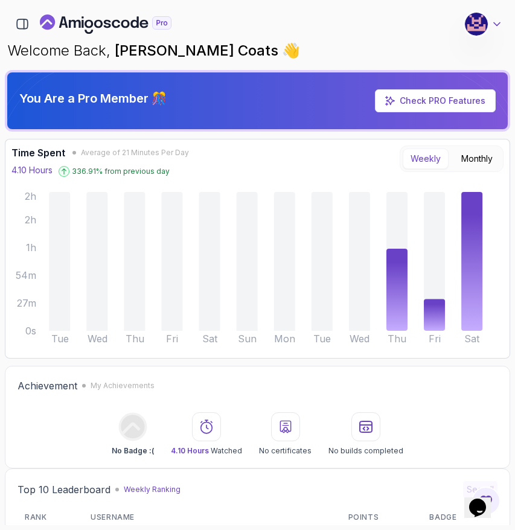
click at [497, 22] on icon at bounding box center [497, 24] width 12 height 12
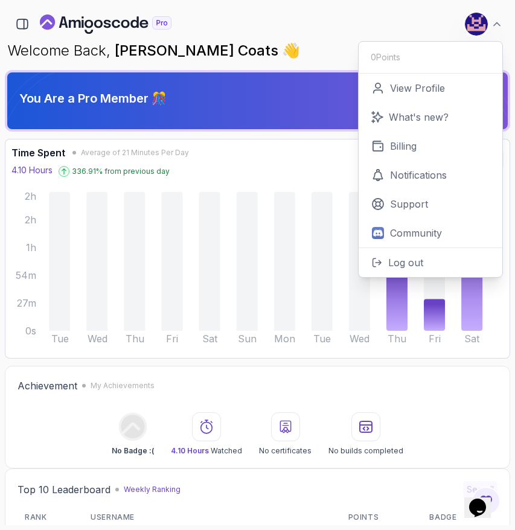
click at [286, 5] on div "41 Points 1 [PERSON_NAME] Coats Software Engineer 0 Points View Profile What's …" at bounding box center [257, 20] width 505 height 31
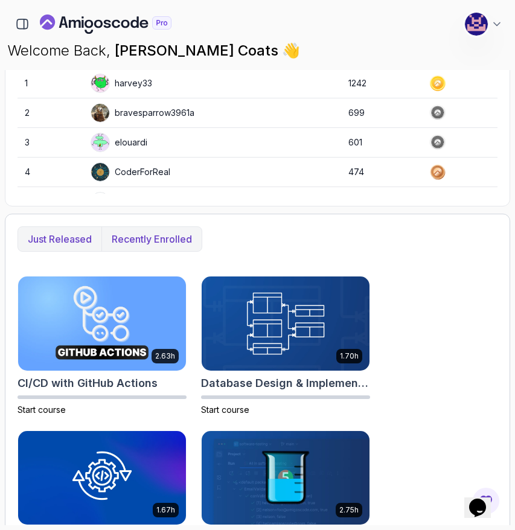
click at [184, 232] on p "Recently enrolled" at bounding box center [152, 239] width 80 height 14
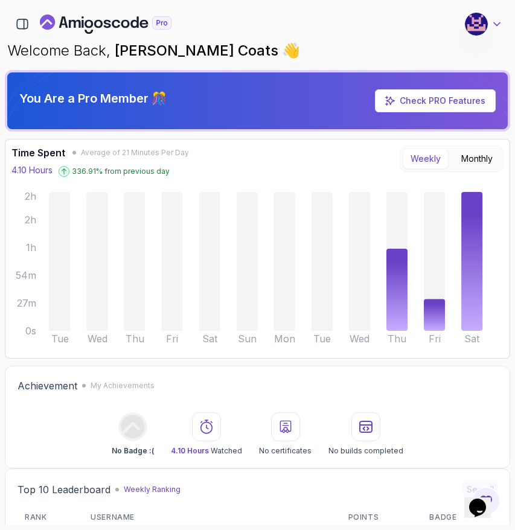
click at [501, 22] on icon at bounding box center [497, 24] width 12 height 12
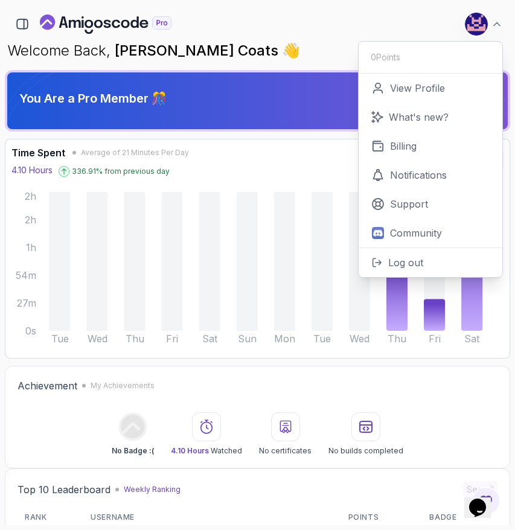
click at [287, 26] on div "41 Points 1 [PERSON_NAME] Coats Software Engineer 0 Points View Profile What's …" at bounding box center [257, 24] width 505 height 24
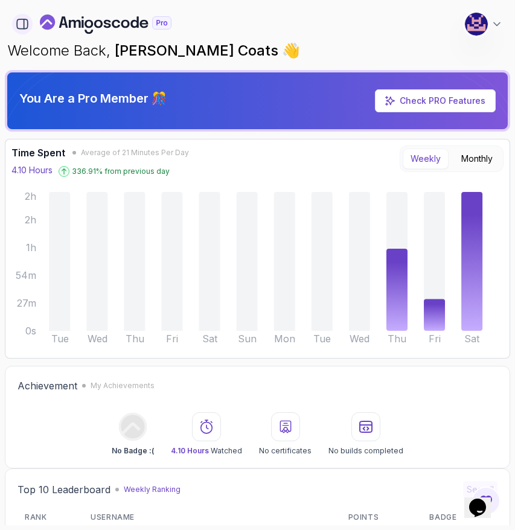
click at [26, 17] on button "button" at bounding box center [22, 24] width 21 height 21
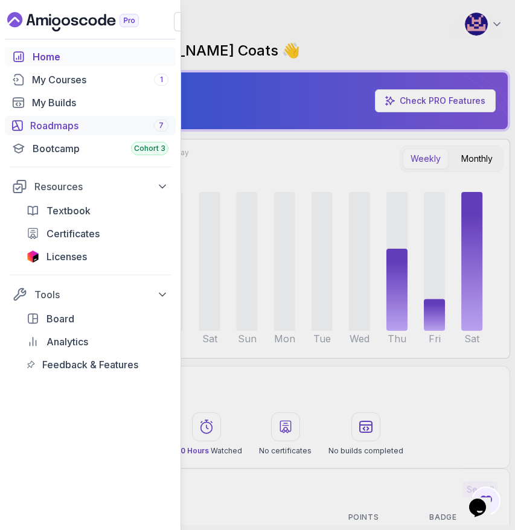
click at [66, 126] on div "Roadmaps 7" at bounding box center [99, 125] width 138 height 14
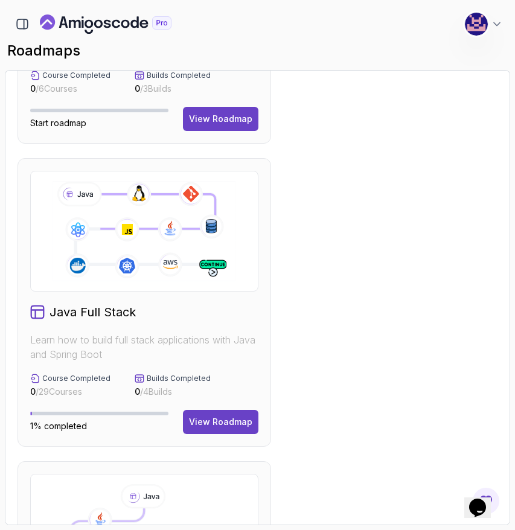
scroll to position [214, 0]
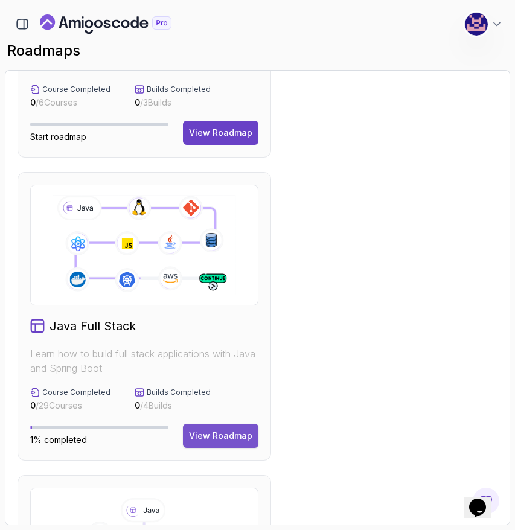
click at [238, 435] on div "View Roadmap" at bounding box center [220, 436] width 63 height 12
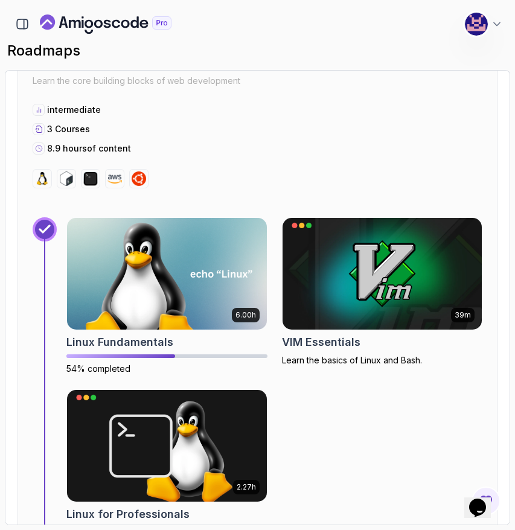
scroll to position [437, 0]
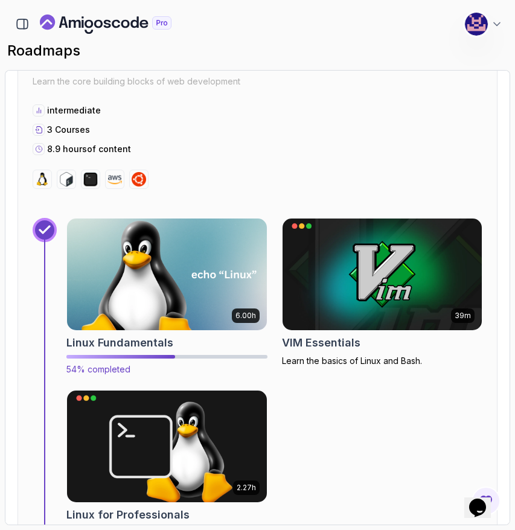
click at [180, 298] on img at bounding box center [167, 274] width 210 height 117
